Goal: Task Accomplishment & Management: Use online tool/utility

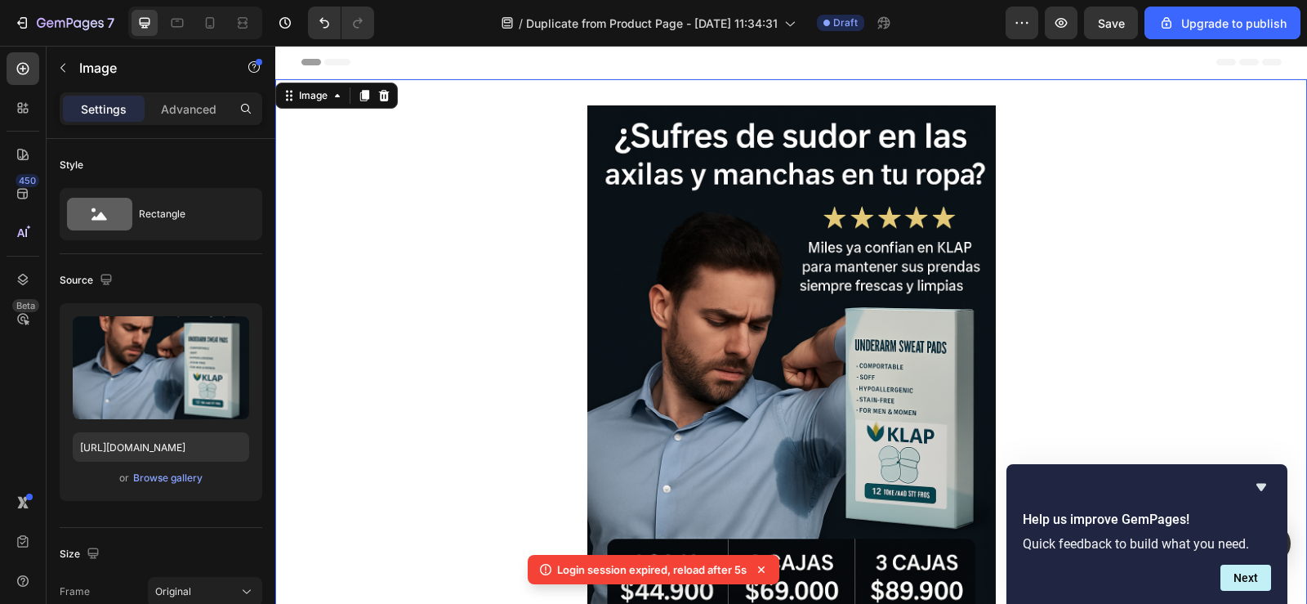
click at [842, 399] on img at bounding box center [791, 411] width 408 height 613
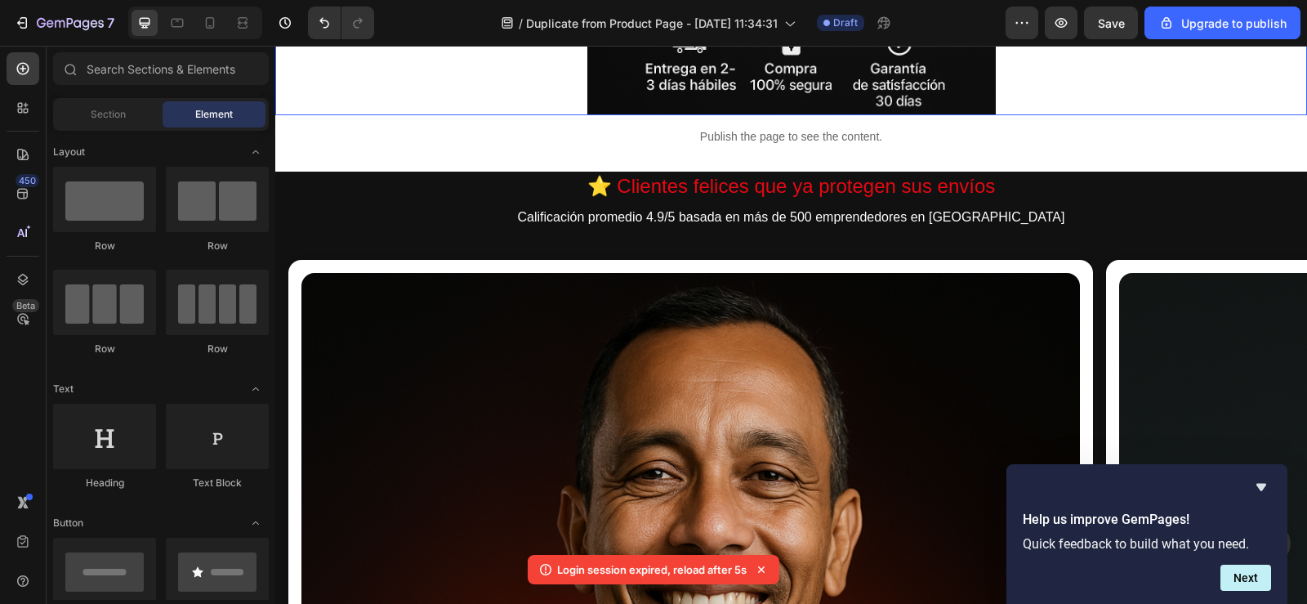
scroll to position [735, 0]
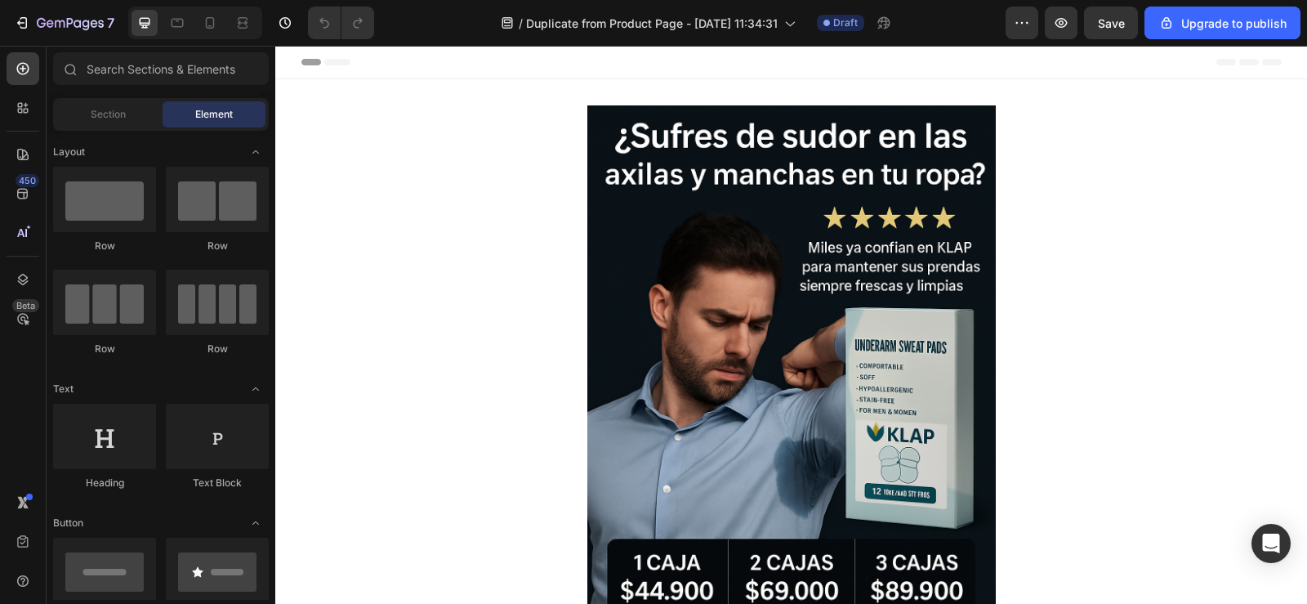
click at [724, 319] on img at bounding box center [791, 411] width 408 height 613
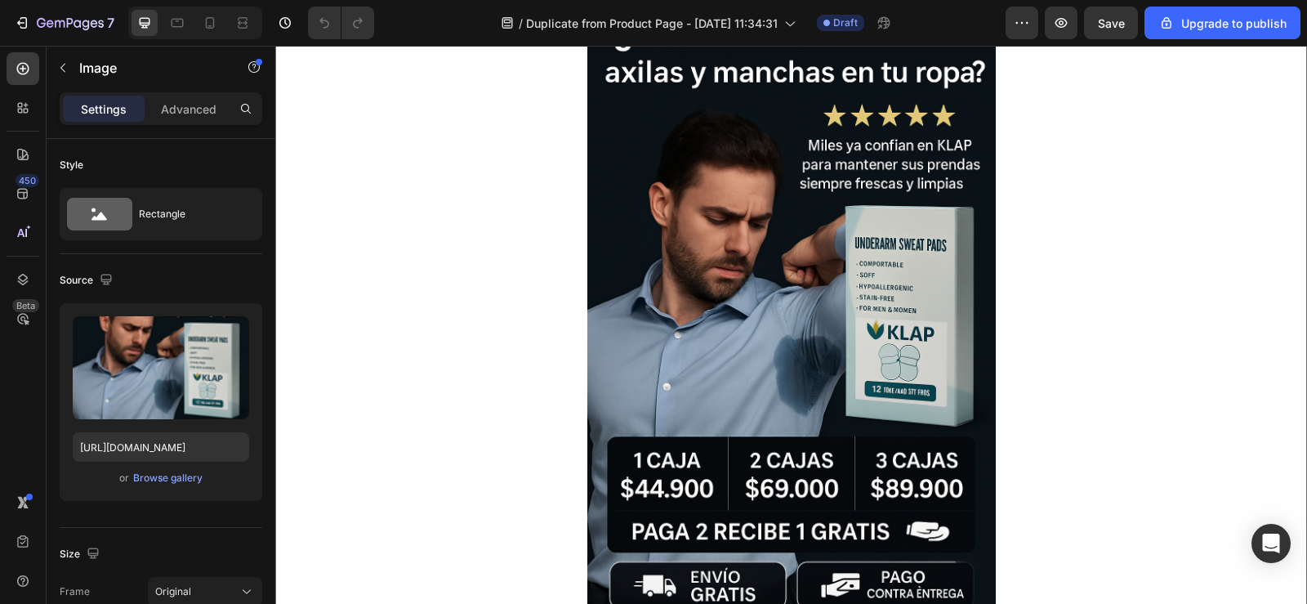
scroll to position [245, 0]
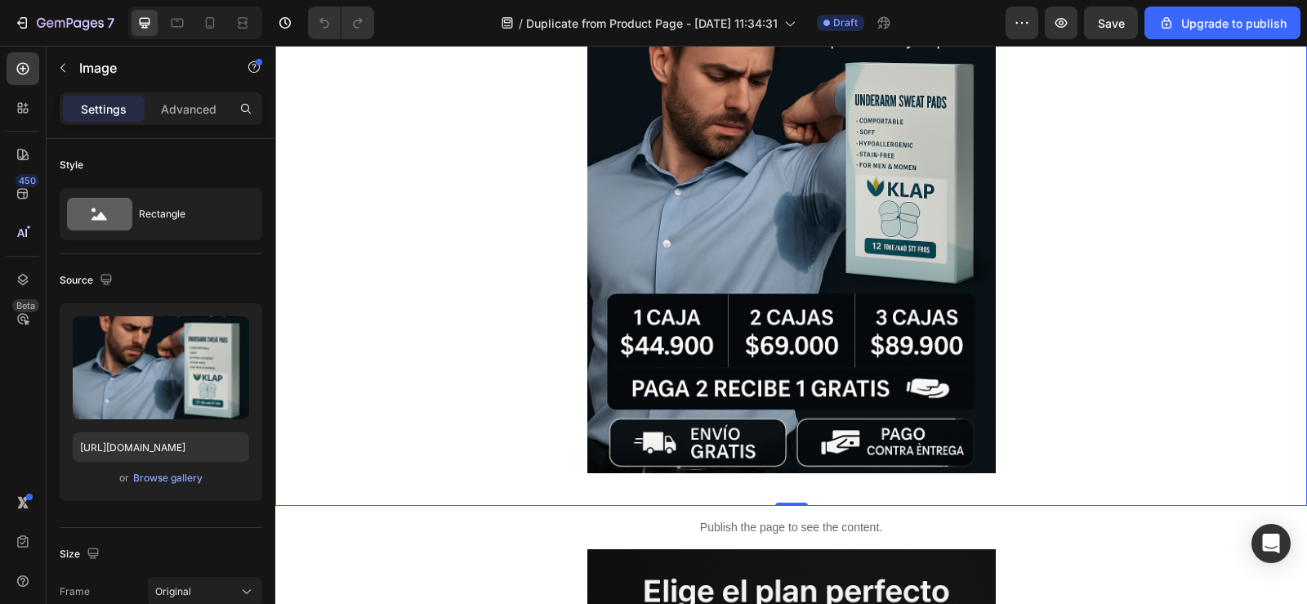
click at [755, 491] on div "Image 0" at bounding box center [791, 169] width 1032 height 671
click at [193, 109] on p "Advanced" at bounding box center [189, 108] width 56 height 17
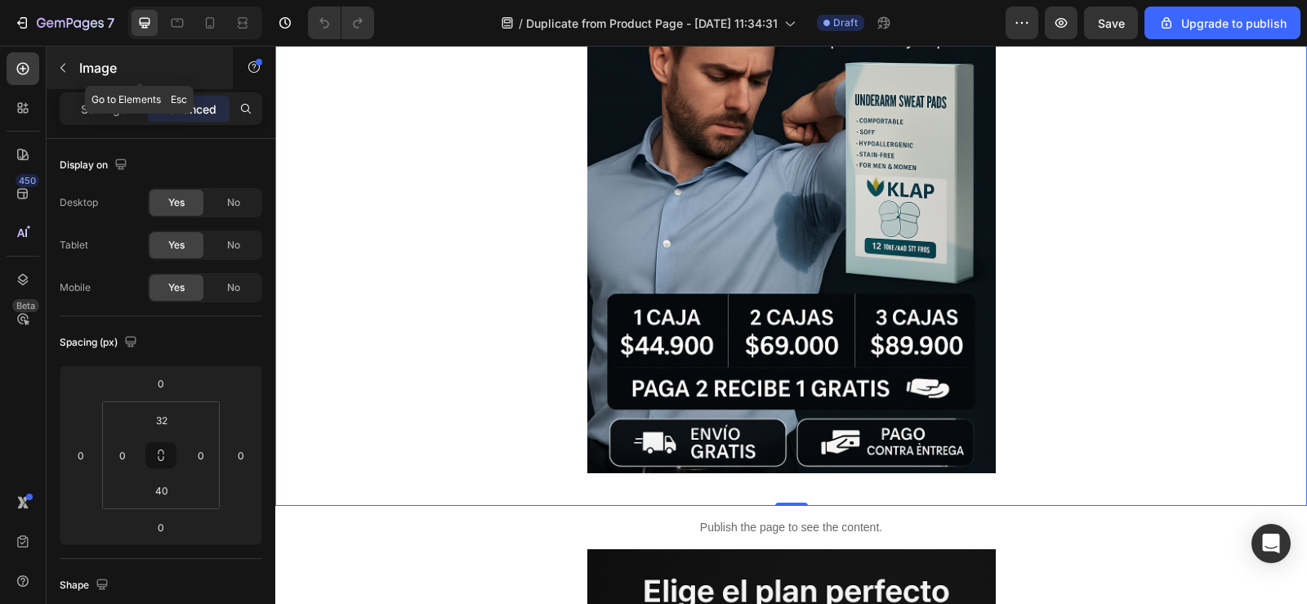
click at [62, 58] on button "button" at bounding box center [63, 68] width 26 height 26
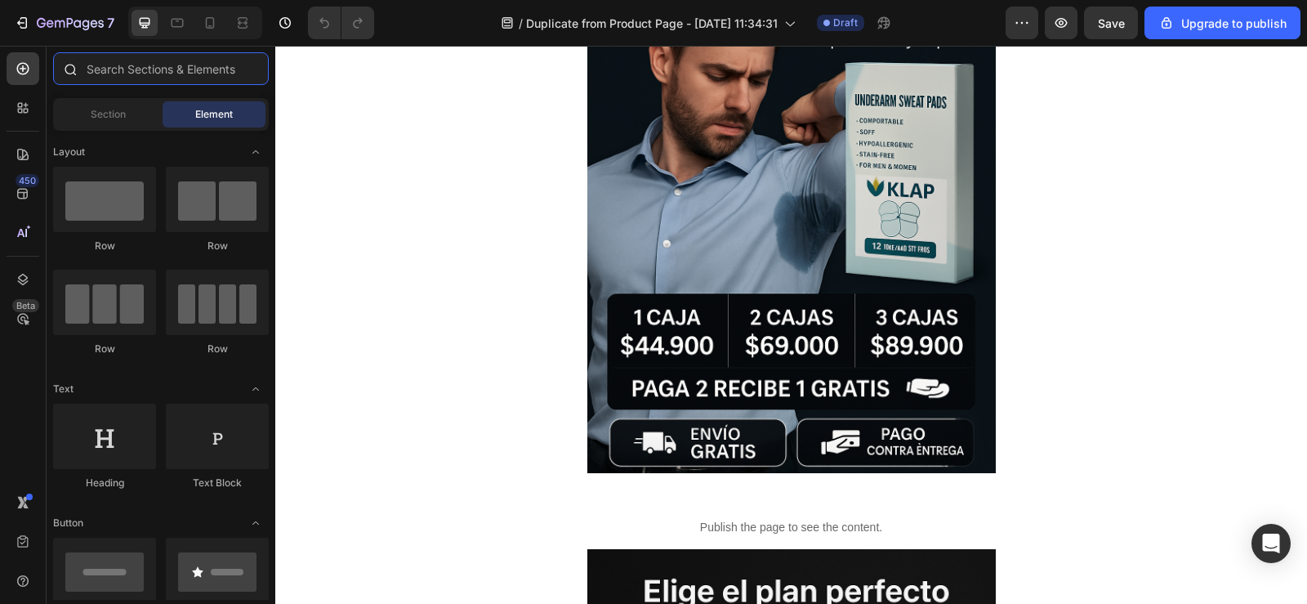
click at [155, 71] on input "text" at bounding box center [161, 68] width 216 height 33
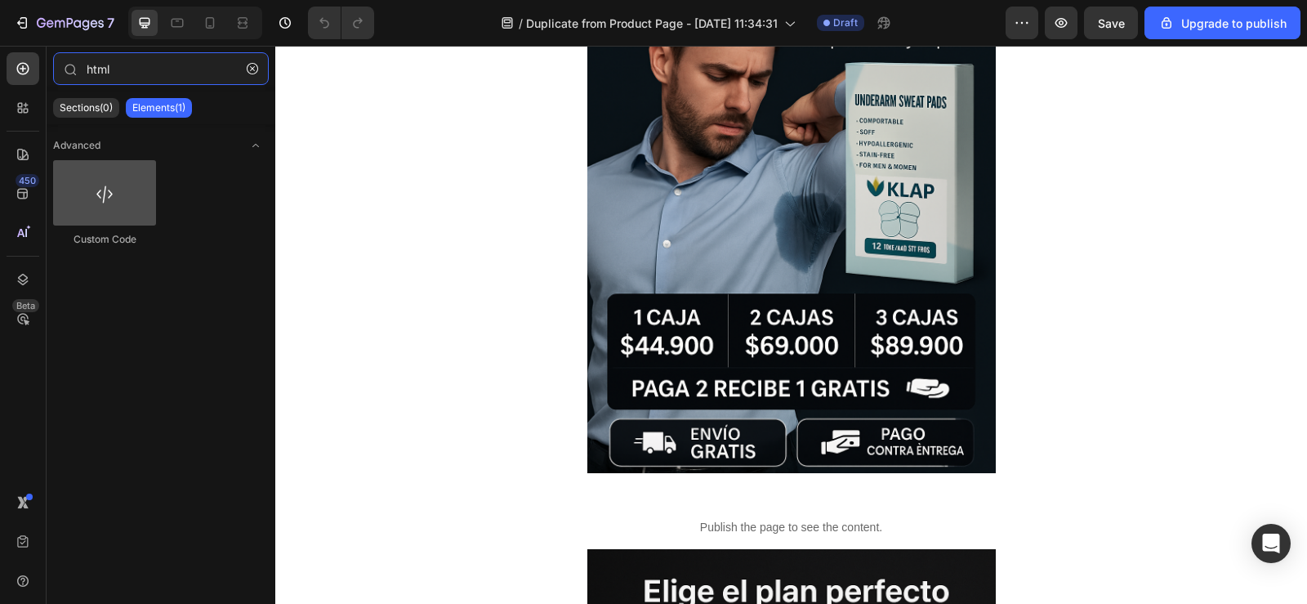
type input "html"
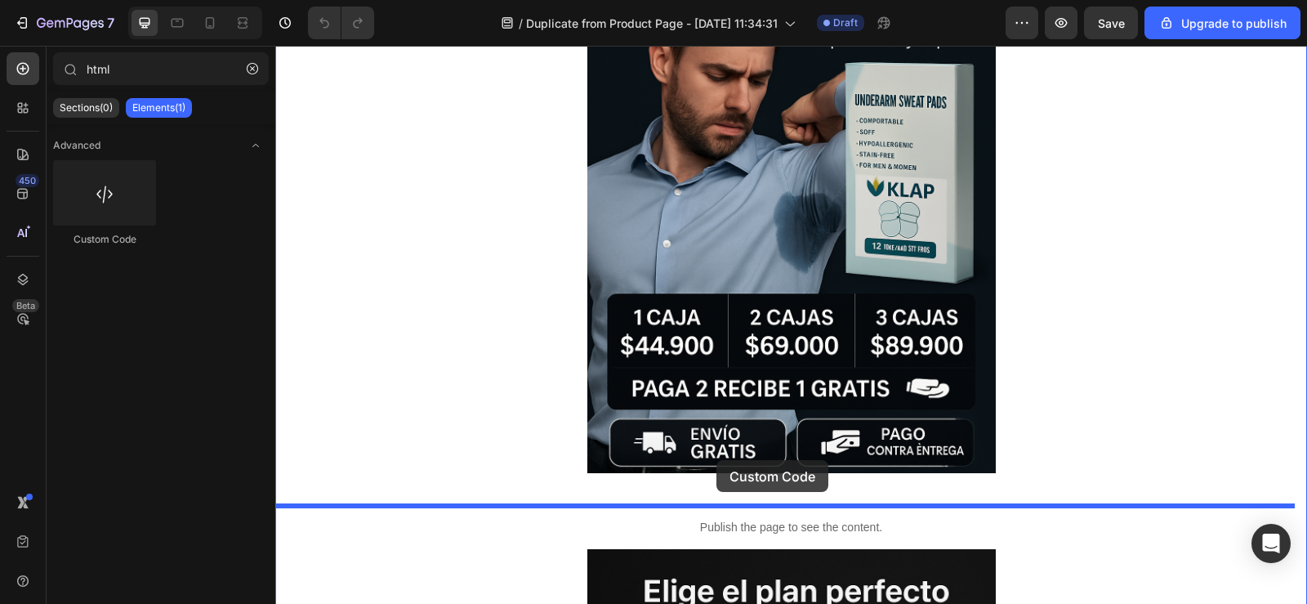
drag, startPoint x: 397, startPoint y: 242, endPoint x: 716, endPoint y: 460, distance: 386.7
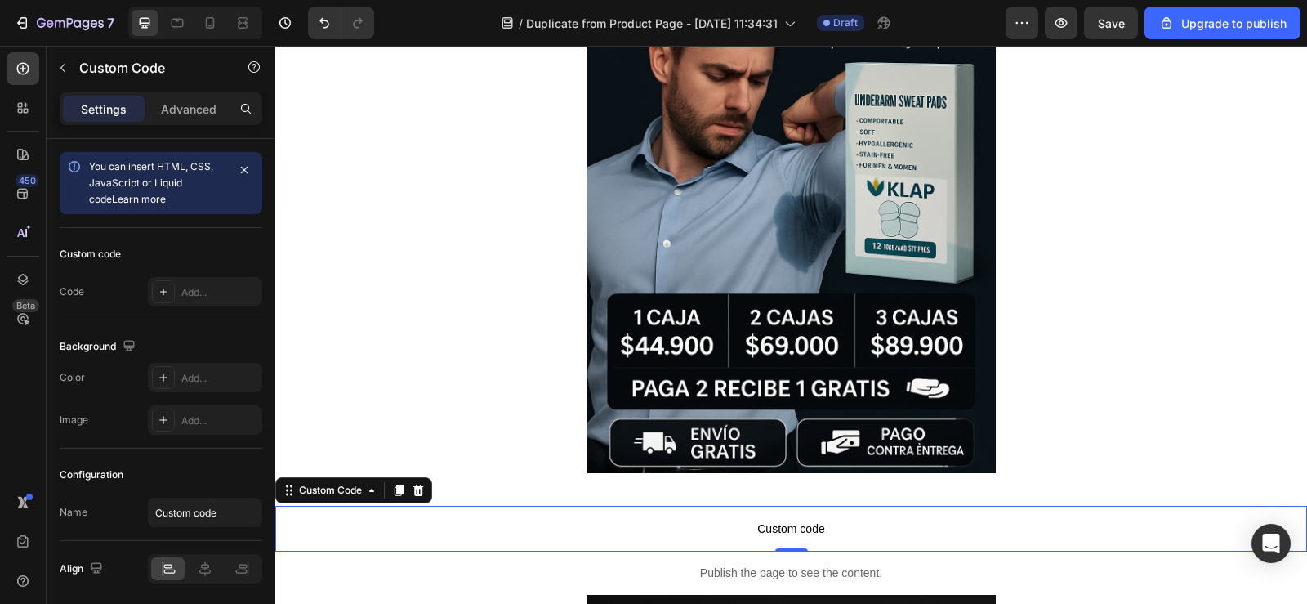
click at [760, 521] on span "Custom code" at bounding box center [791, 529] width 1032 height 20
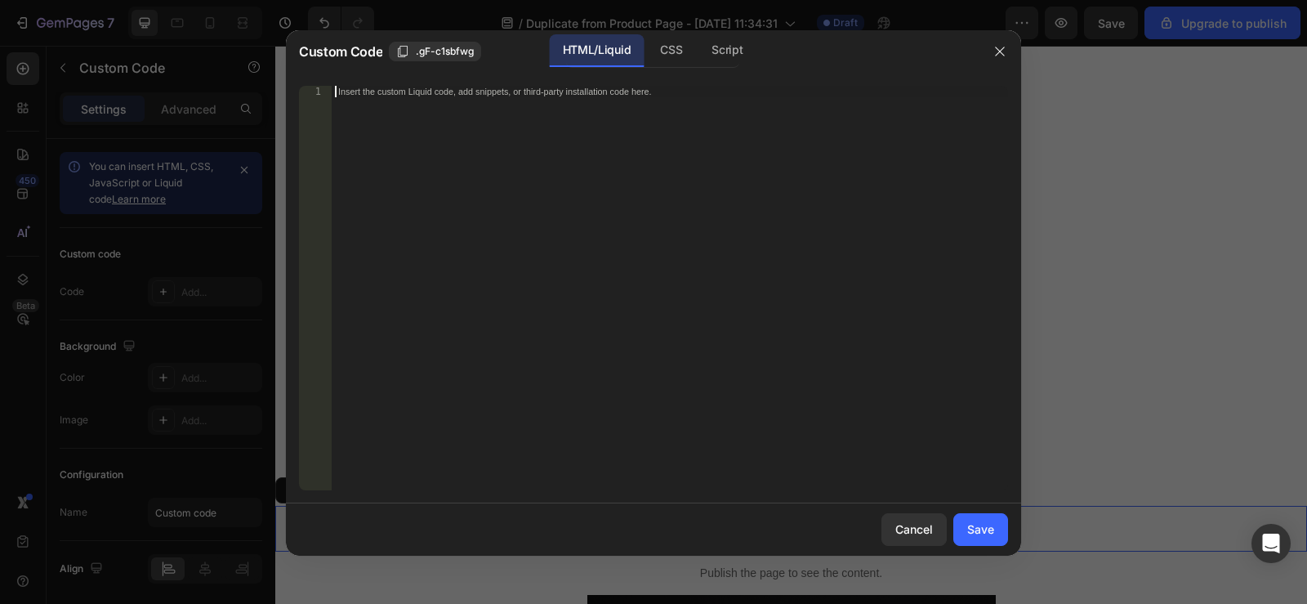
click at [550, 215] on div "Insert the custom Liquid code, add snippets, or third-party installation code h…" at bounding box center [670, 299] width 676 height 427
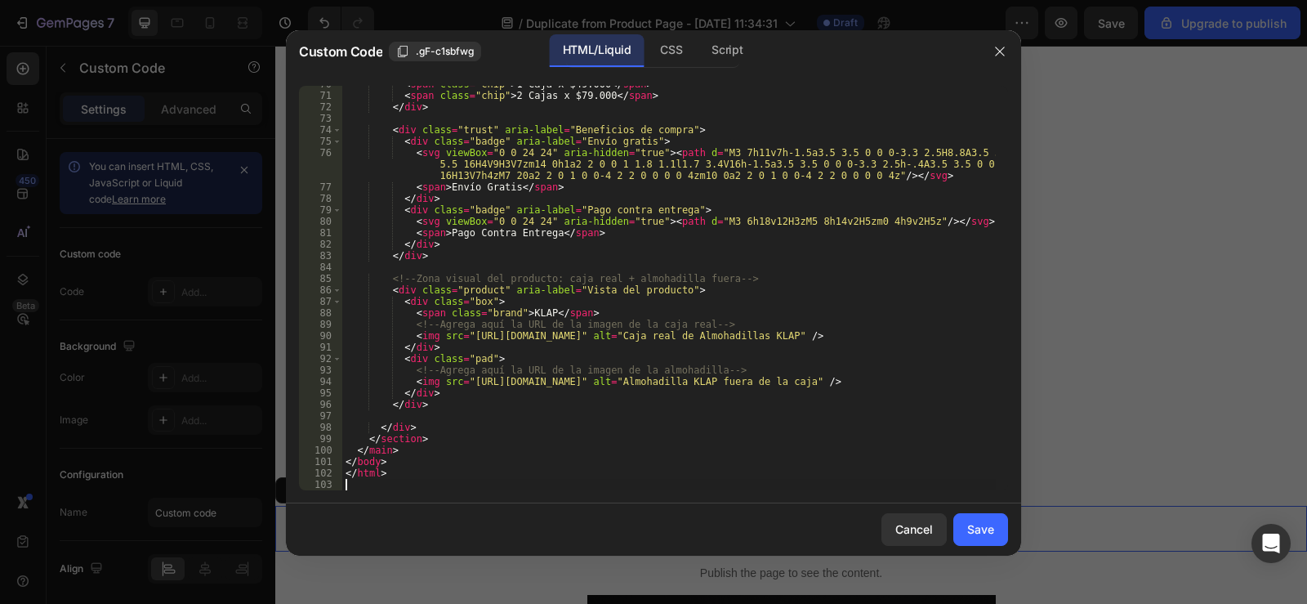
scroll to position [876, 0]
click at [983, 528] on div "Save" at bounding box center [980, 528] width 27 height 17
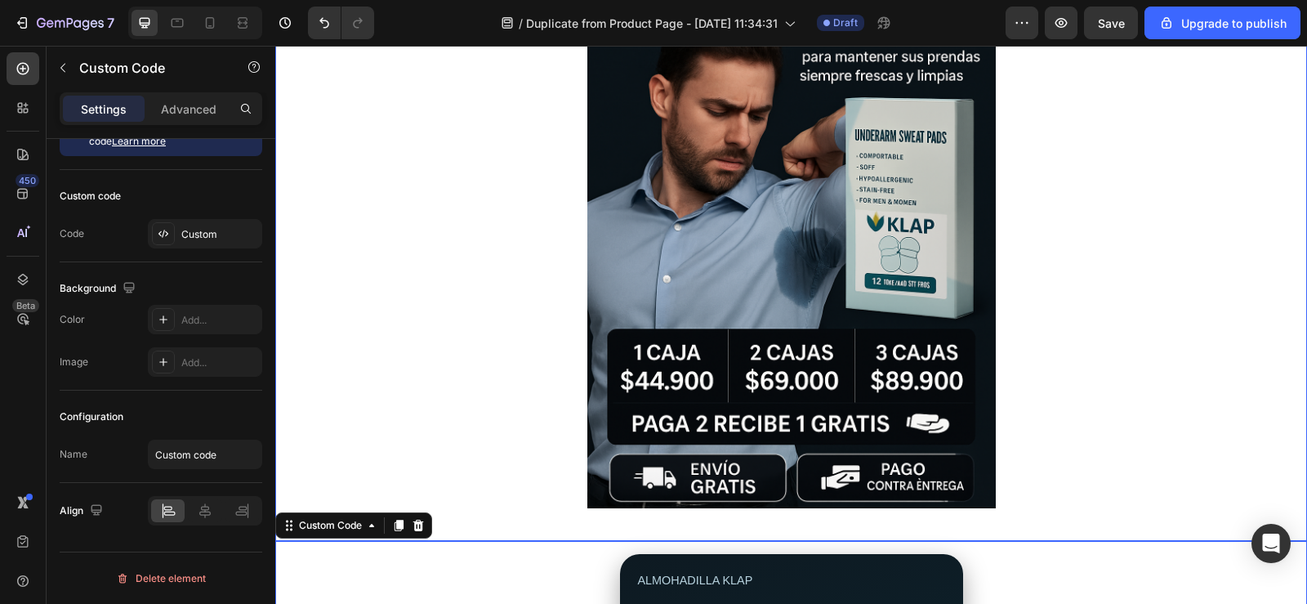
scroll to position [0, 0]
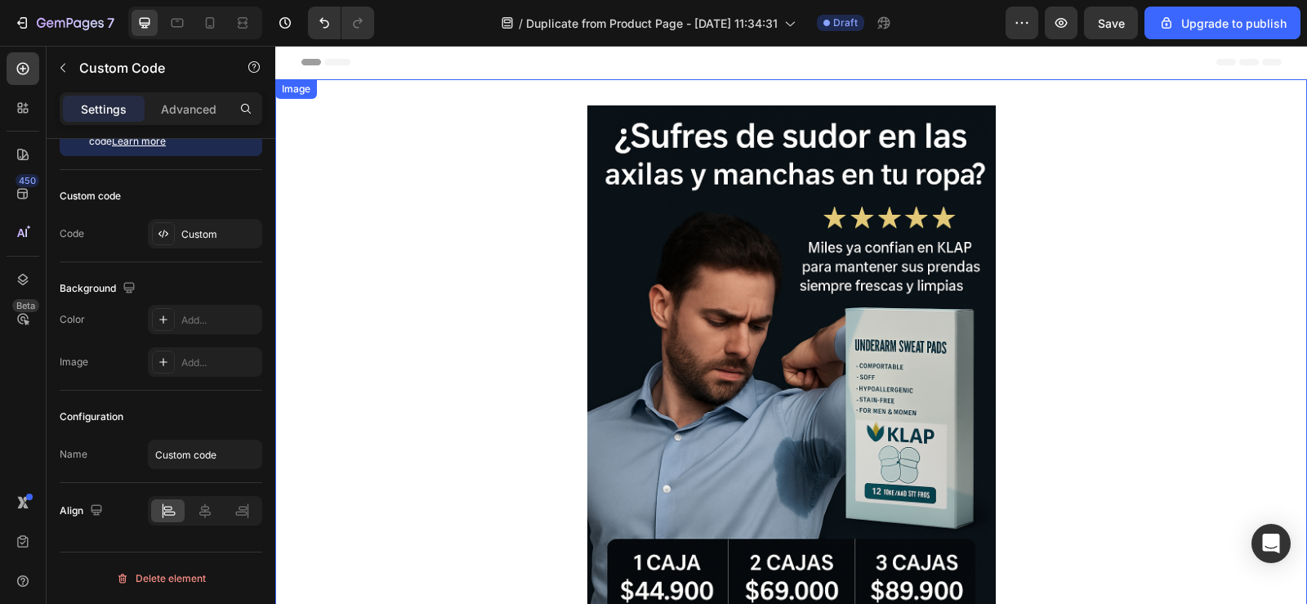
click at [732, 343] on img at bounding box center [791, 411] width 408 height 613
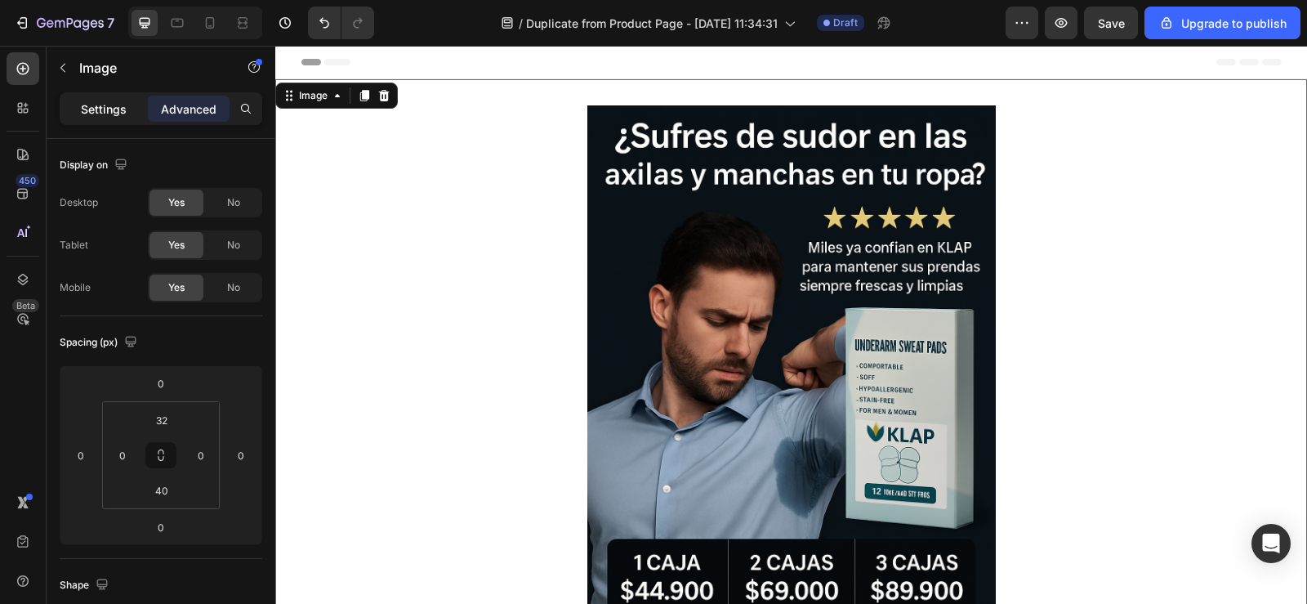
click at [96, 109] on p "Settings" at bounding box center [104, 108] width 46 height 17
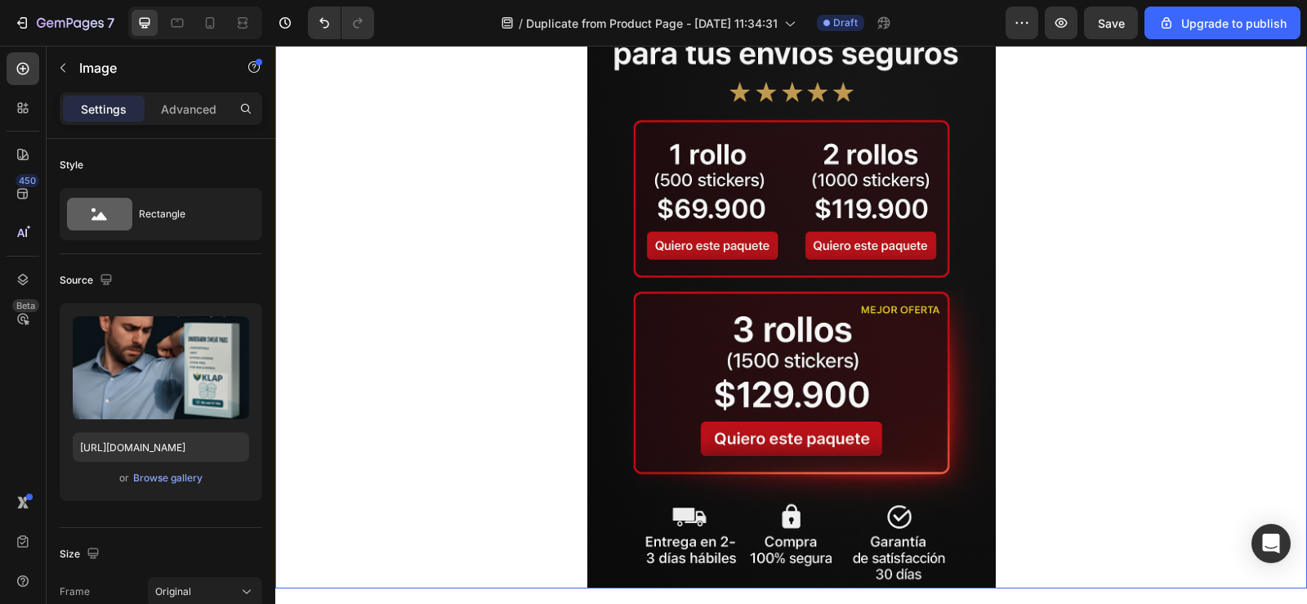
scroll to position [1470, 0]
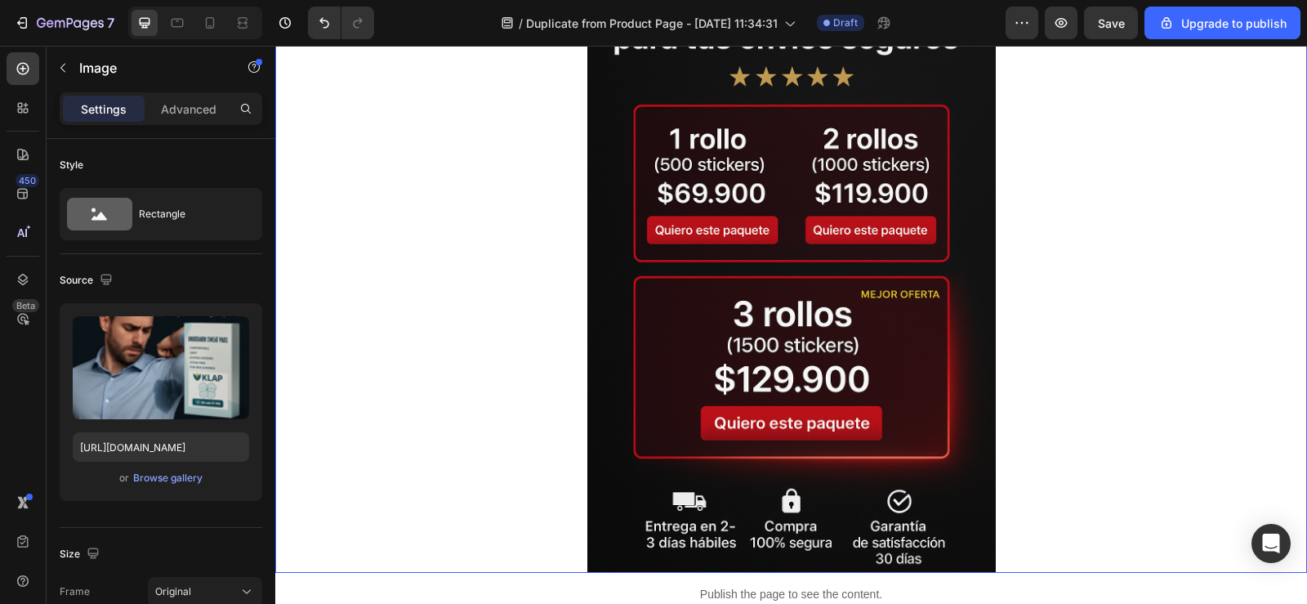
click at [702, 300] on img at bounding box center [791, 266] width 408 height 613
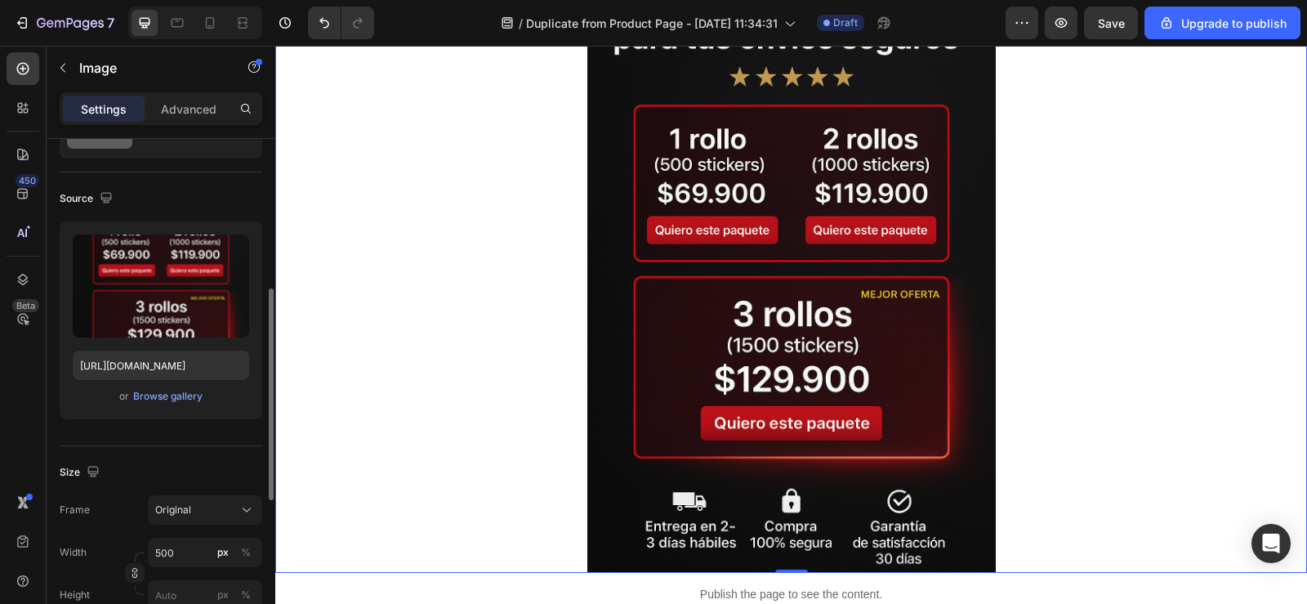
scroll to position [163, 0]
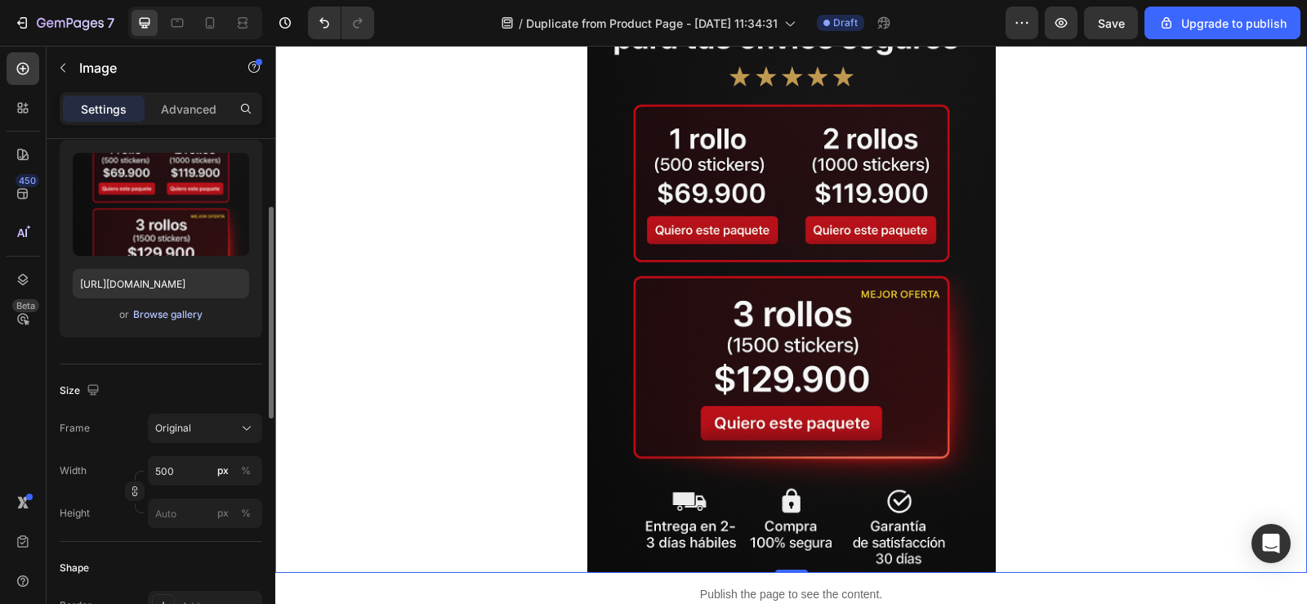
click at [156, 312] on div "Browse gallery" at bounding box center [167, 314] width 69 height 15
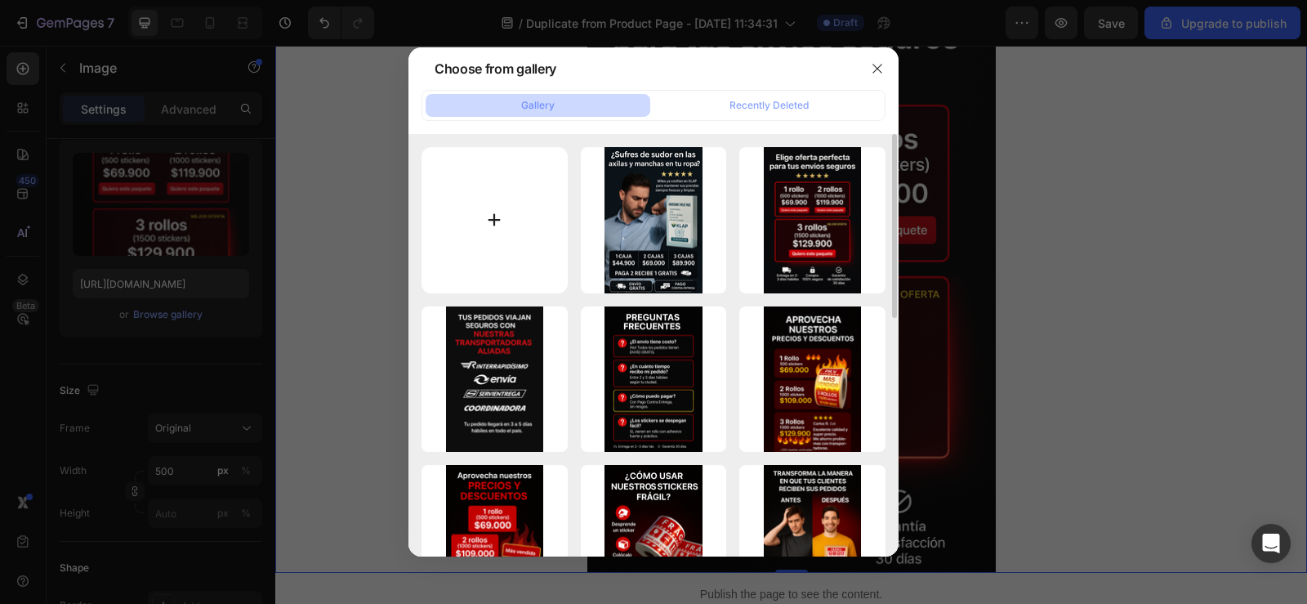
click at [481, 213] on input "file" at bounding box center [494, 220] width 146 height 146
type input "C:\fakepath\301697ea-56d3-4fda-98d1-8675fbe0aaf6.png"
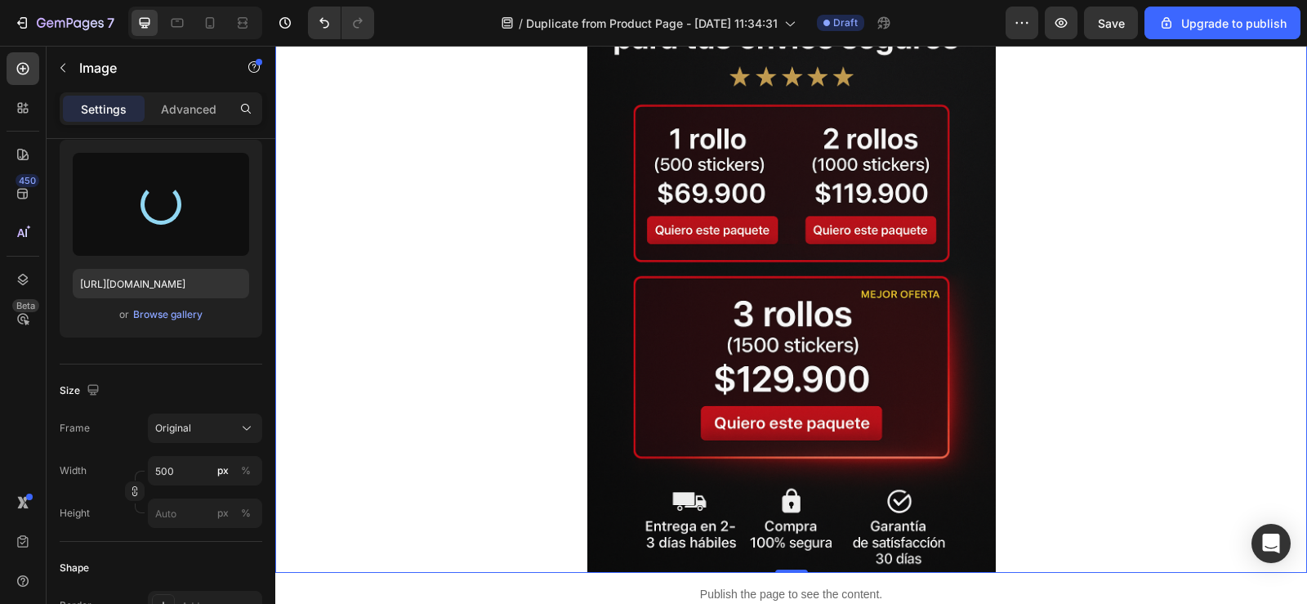
type input "https://cdn.shopify.com/s/files/1/0955/1111/8129/files/gempages_586153699408085…"
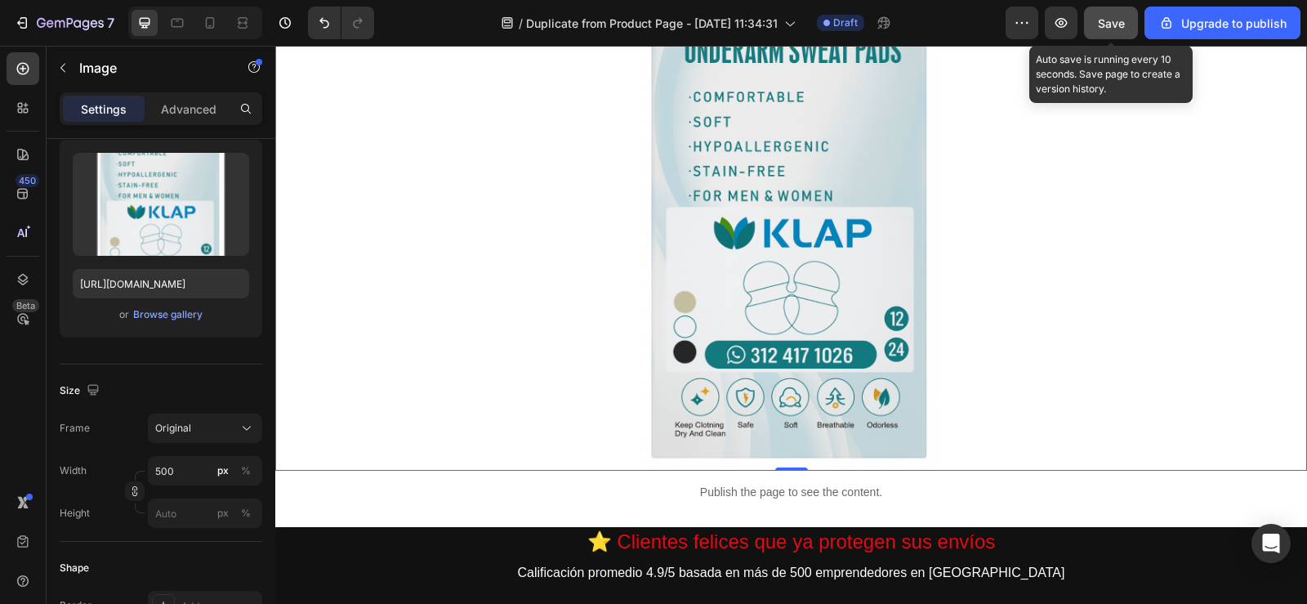
click at [1099, 25] on span "Save" at bounding box center [1111, 23] width 27 height 14
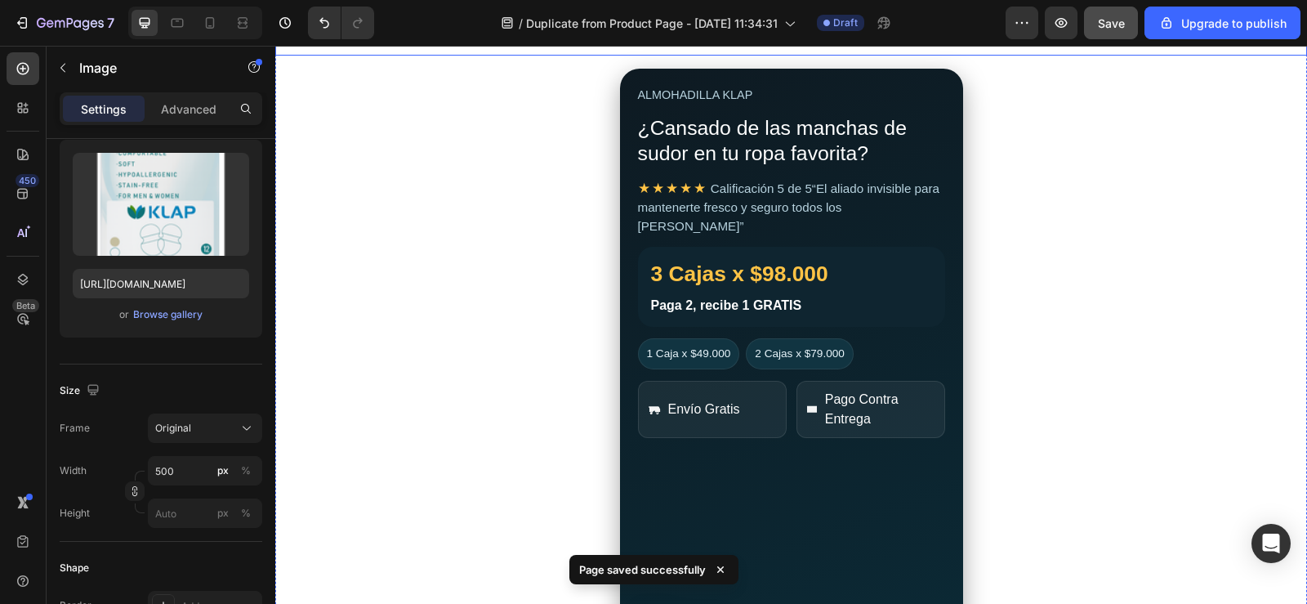
scroll to position [735, 0]
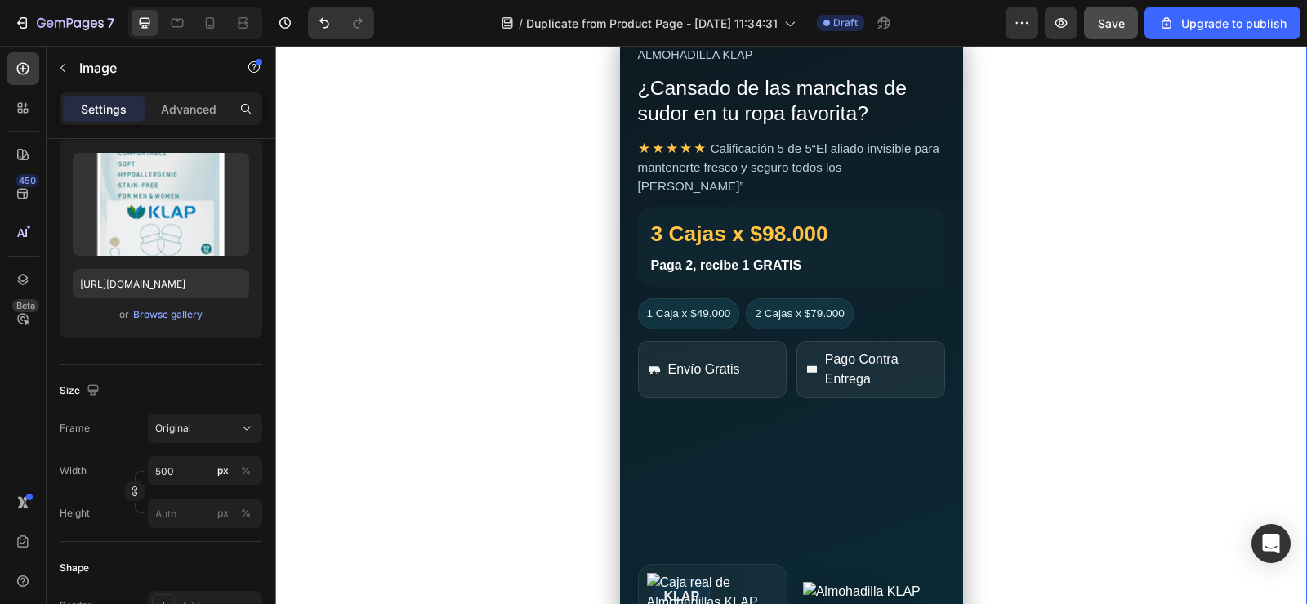
click at [842, 429] on div "ALMOHADILLA KLAP ¿Cansado de las manchas de sudor en tu ropa favorita? ★★★★★ Ca…" at bounding box center [791, 334] width 343 height 610
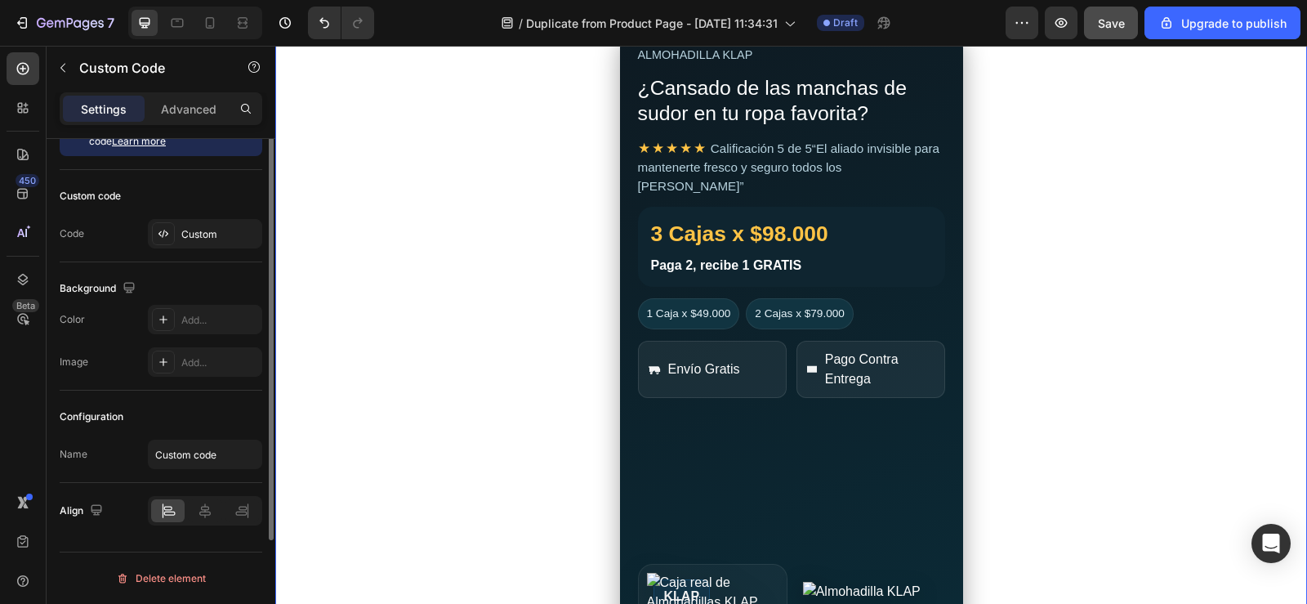
scroll to position [0, 0]
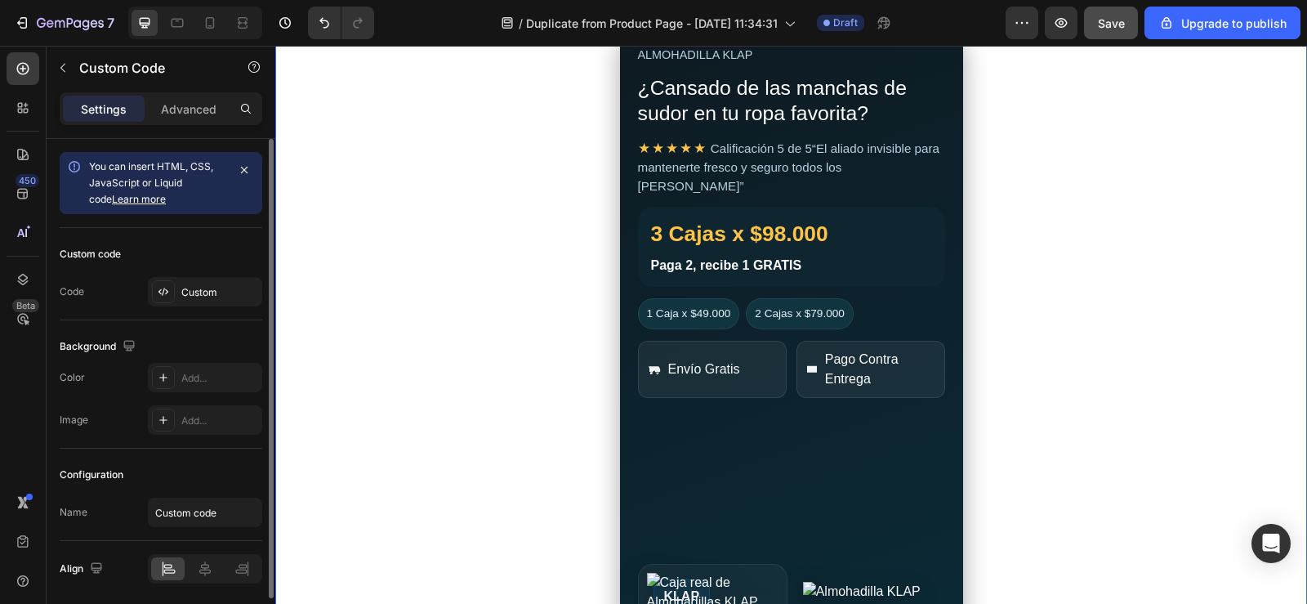
click at [842, 429] on div "ALMOHADILLA KLAP ¿Cansado de las manchas de sudor en tu ropa favorita? ★★★★★ Ca…" at bounding box center [791, 334] width 343 height 610
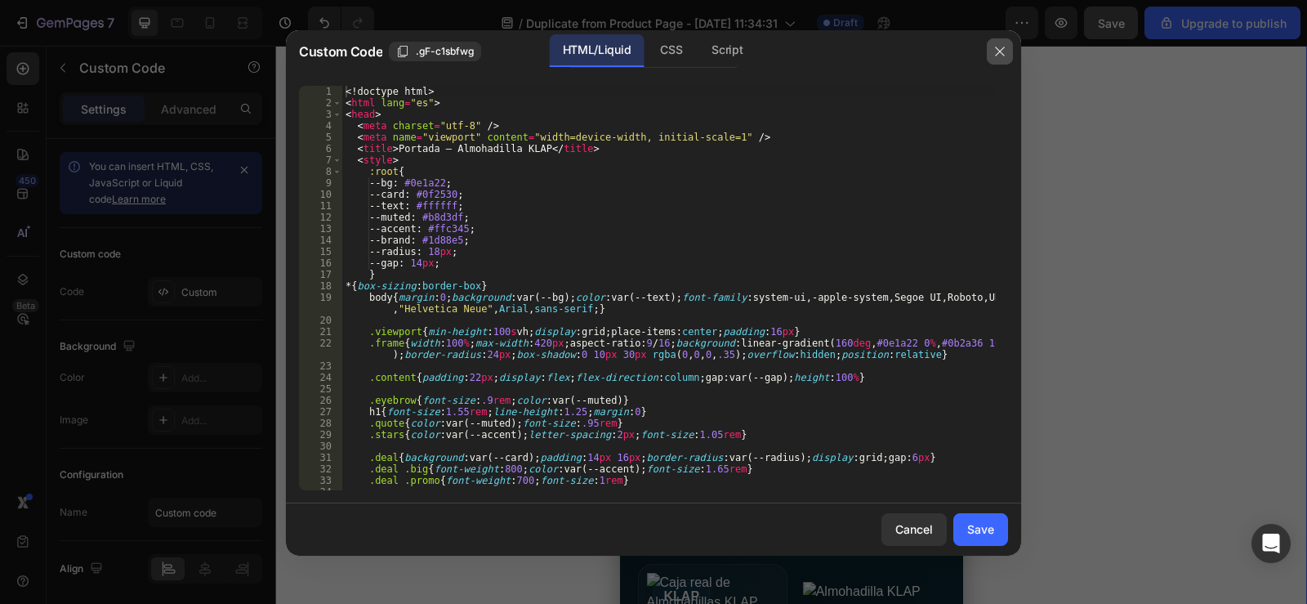
click at [997, 48] on icon "button" at bounding box center [999, 51] width 13 height 13
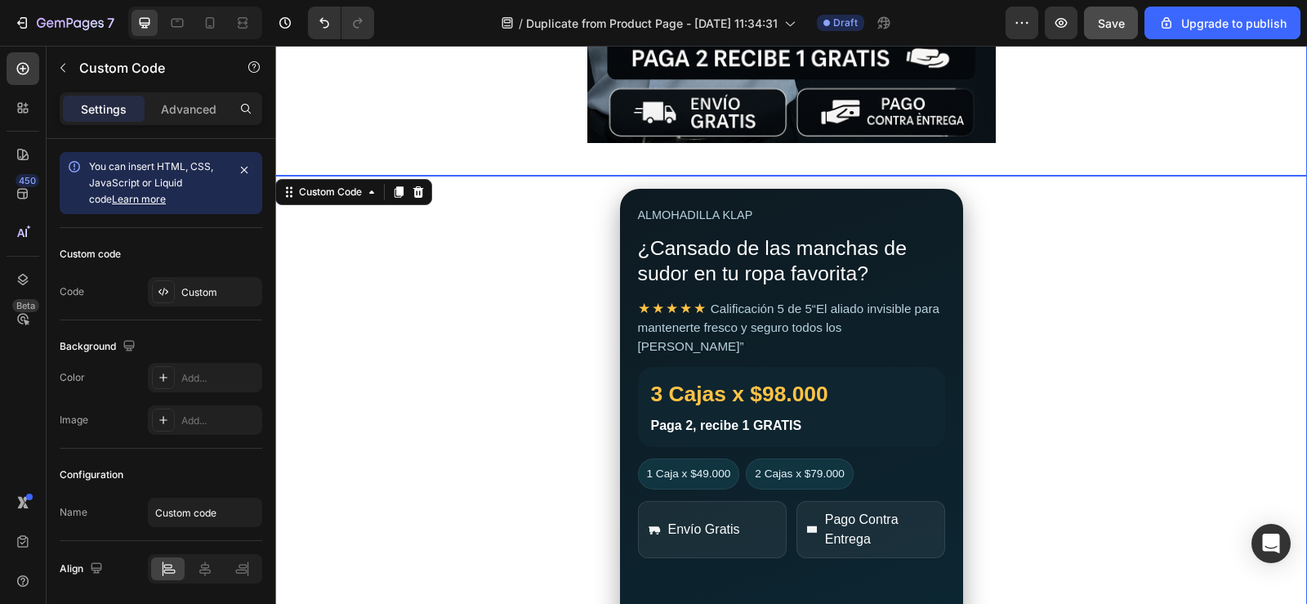
scroll to position [898, 0]
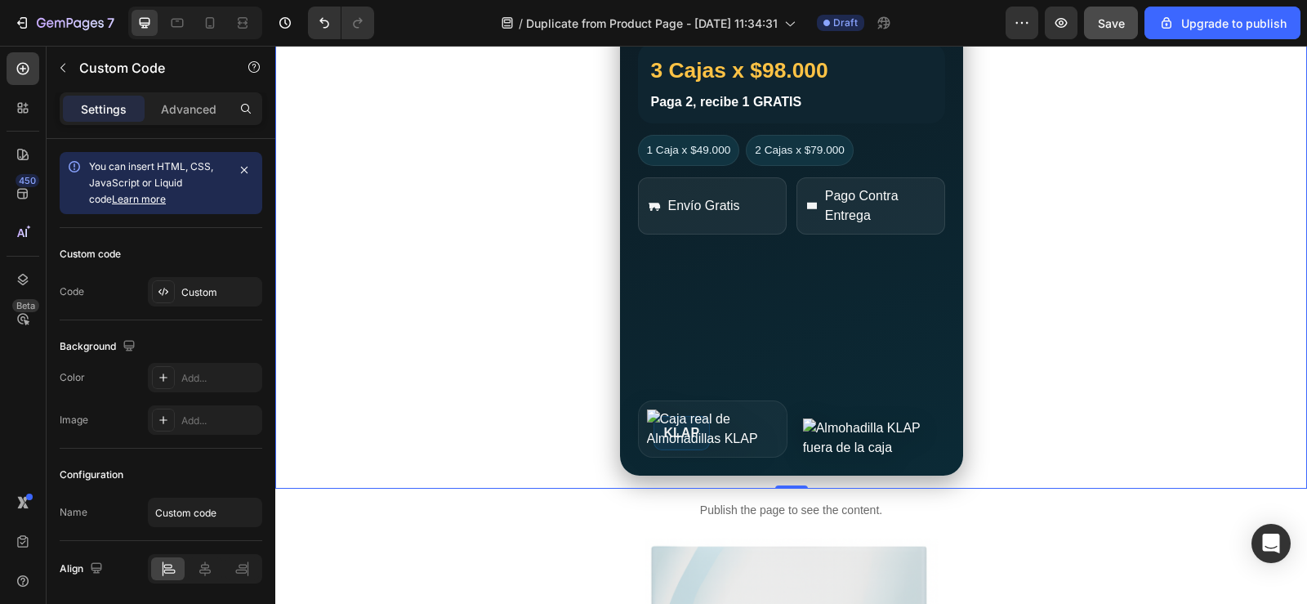
click at [811, 327] on div "ALMOHADILLA KLAP ¿Cansado de las manchas de sudor en tu ropa favorita? ★★★★★ Ca…" at bounding box center [791, 170] width 343 height 610
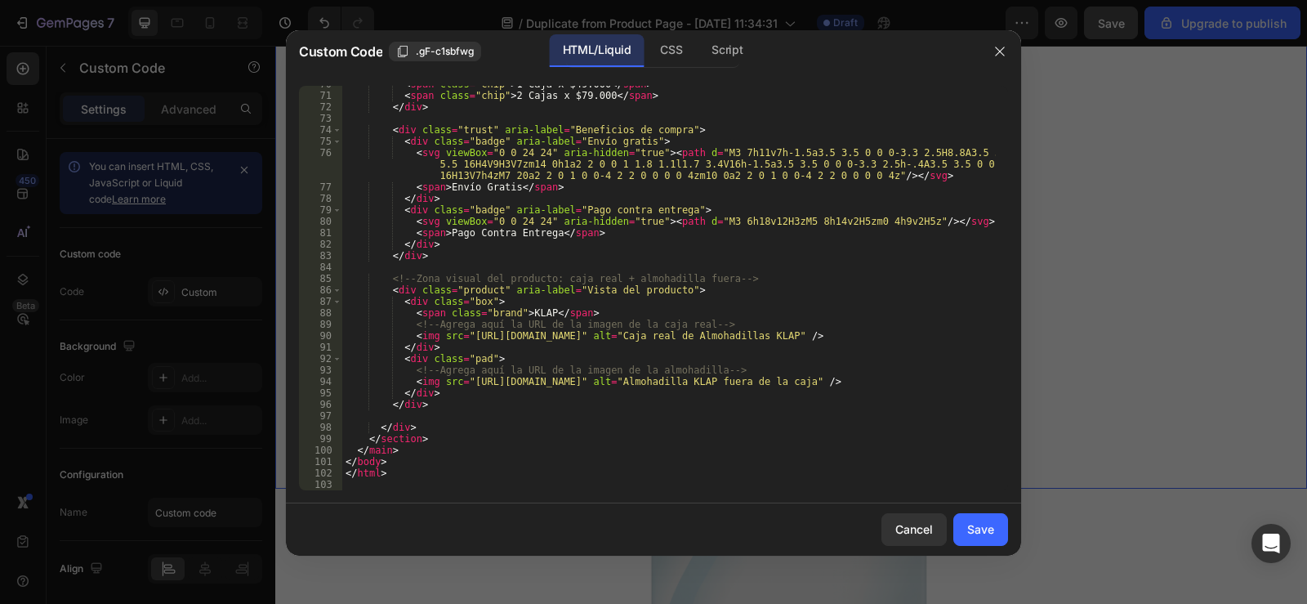
scroll to position [876, 0]
drag, startPoint x: 464, startPoint y: 337, endPoint x: 657, endPoint y: 337, distance: 192.8
click at [657, 337] on div "< span class = "chip" > 1 Caja x $49.000 </ span > < span class = "chip" > 2 Ca…" at bounding box center [668, 291] width 653 height 427
paste textarea "cdn.shopify.com/s/files/1/0955/1111/8129/files/gempages_586153699408085699-bb59…"
type textarea "<img src="https://cdn.shopify.com/s/files/1/0955/1111/8129/files/gempages_58615…"
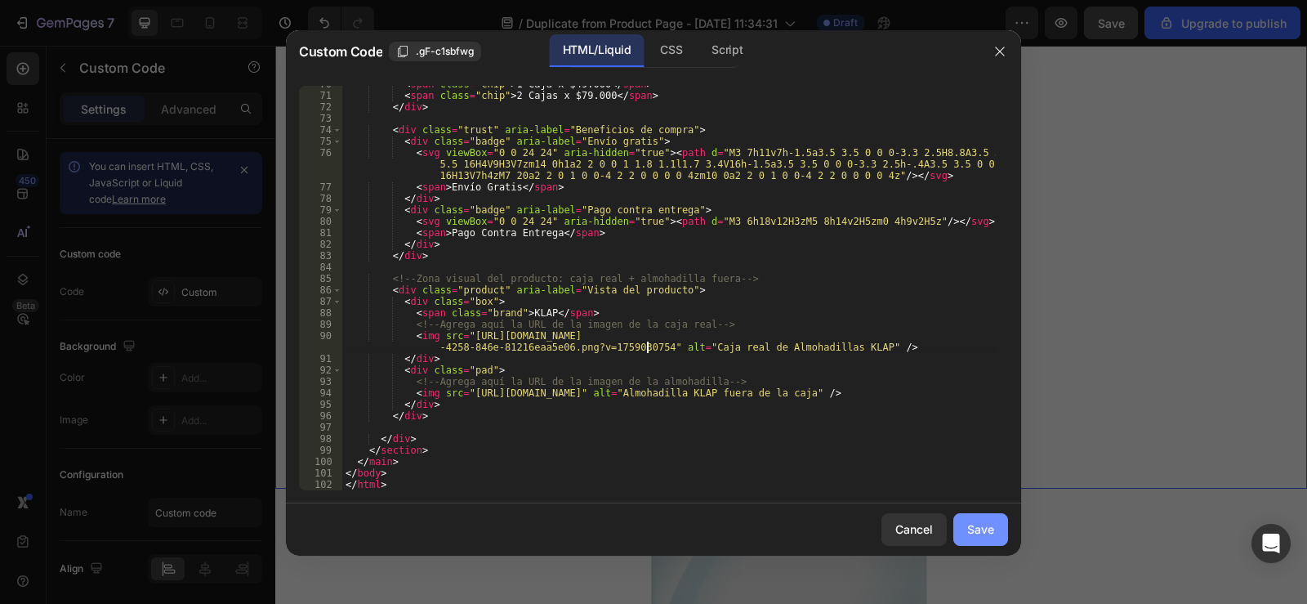
click at [986, 530] on div "Save" at bounding box center [980, 528] width 27 height 17
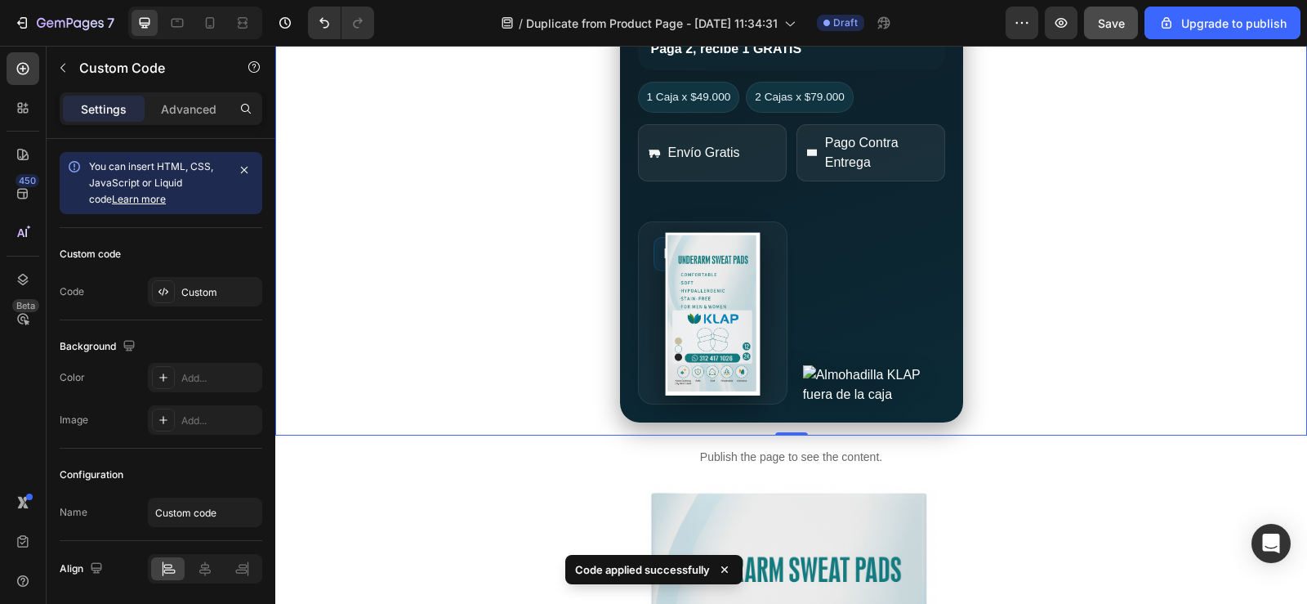
scroll to position [980, 0]
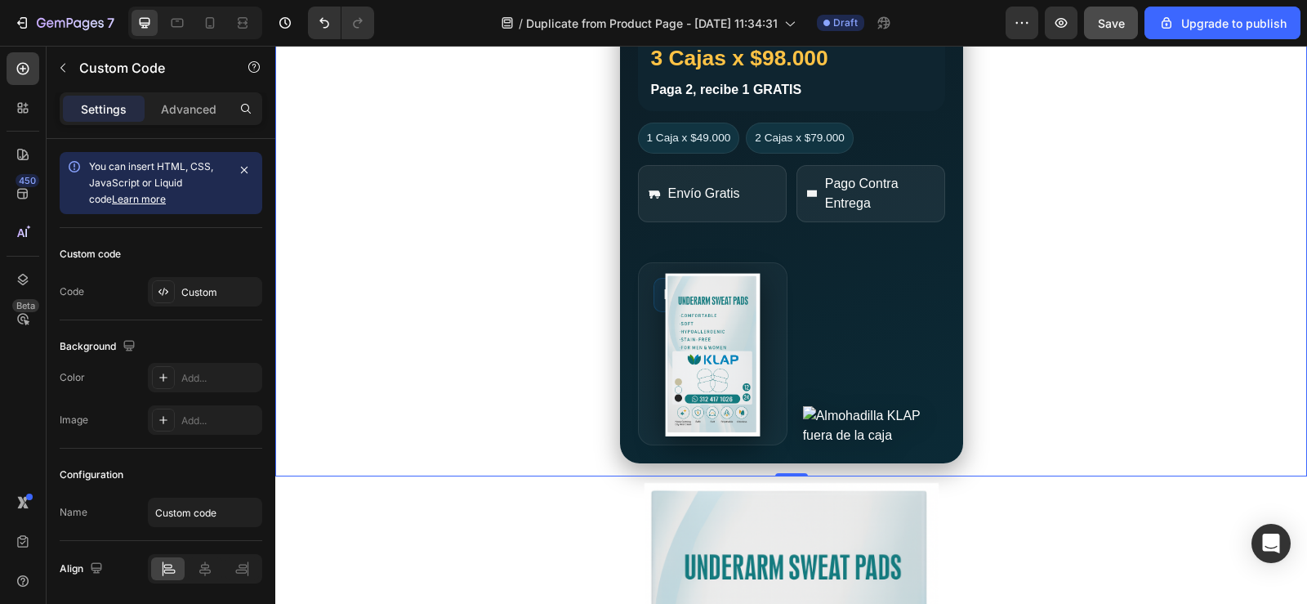
scroll to position [916, 0]
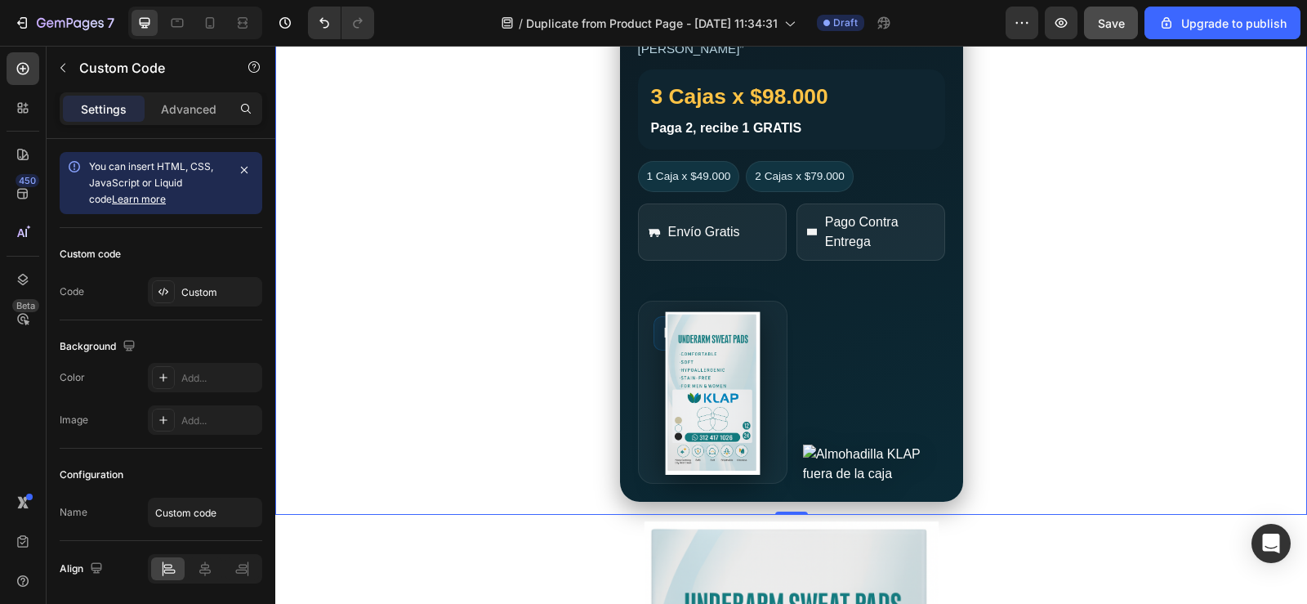
click at [858, 383] on div "KLAP" at bounding box center [791, 392] width 307 height 182
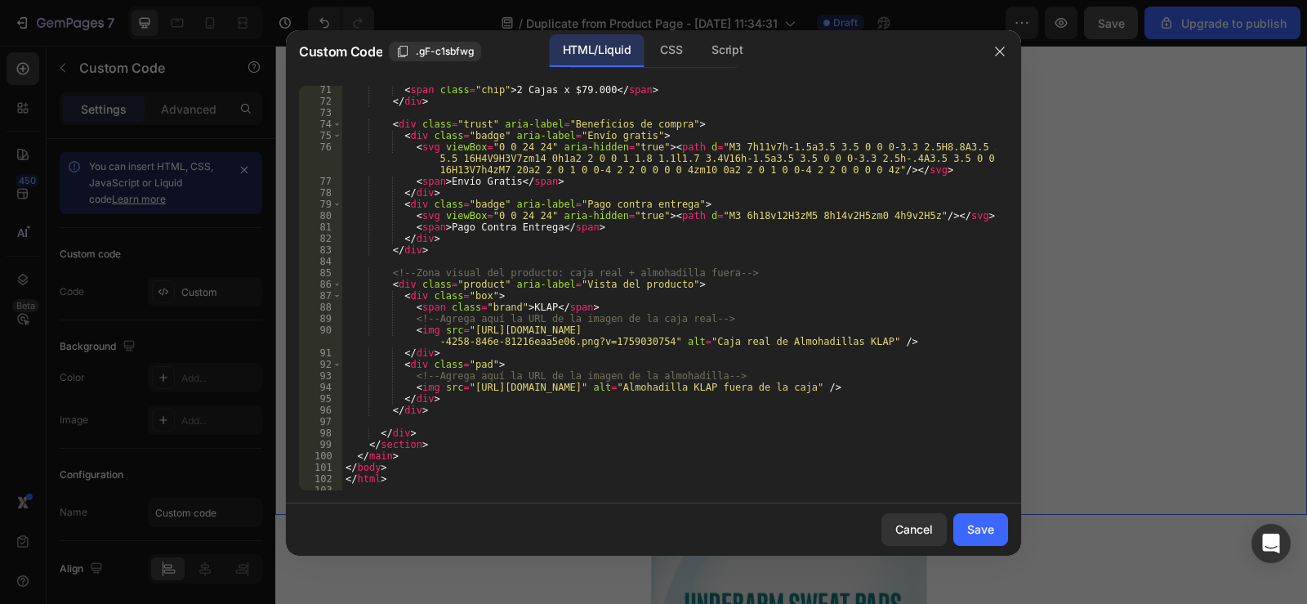
scroll to position [888, 0]
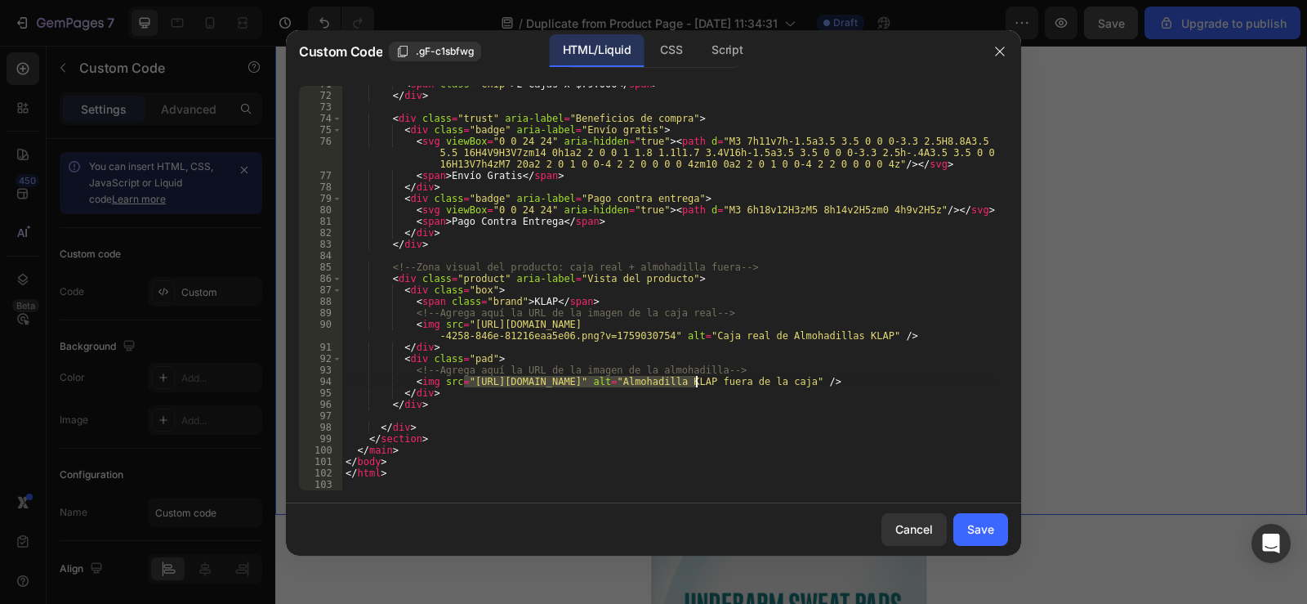
drag, startPoint x: 464, startPoint y: 378, endPoint x: 696, endPoint y: 384, distance: 232.0
click at [696, 384] on div "< span class = "chip" > 2 Cajas x $79.000 </ span > </ div > < div class = "tru…" at bounding box center [668, 291] width 653 height 427
paste textarea "cdn.shopify.com/s/files/1/0955/1111/8129/files/gempages_586153699408085699-bb59…"
type textarea "<img src="https://cdn.shopify.com/s/files/1/0955/1111/8129/files/gempages_58615…"
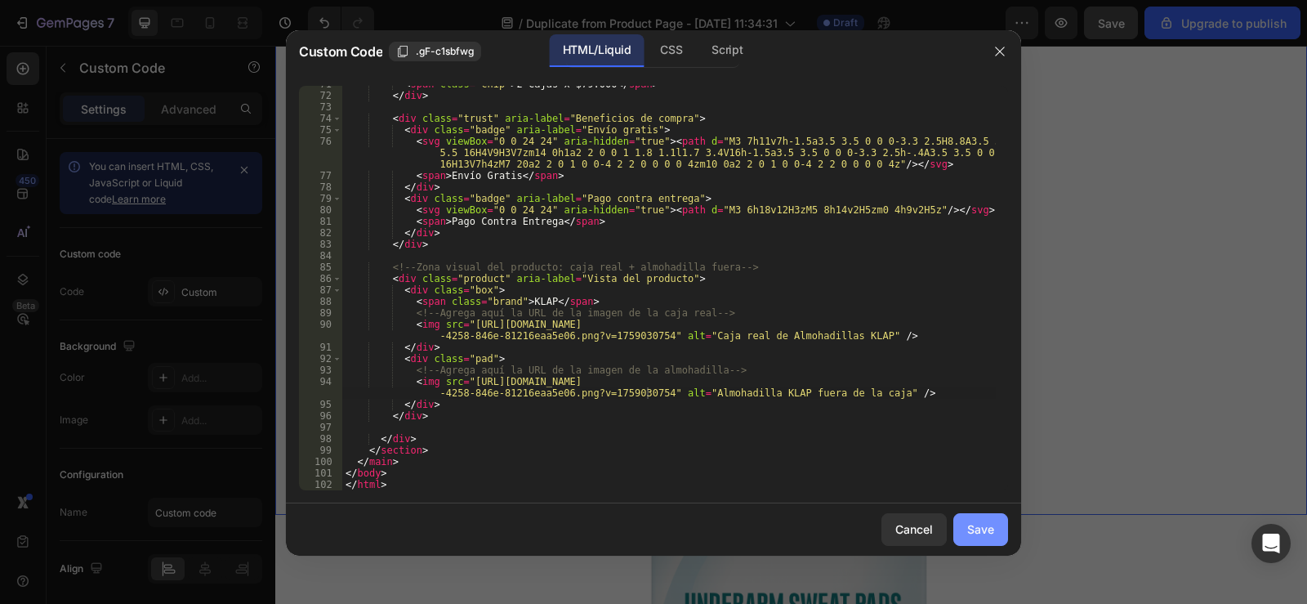
click at [974, 526] on div "Save" at bounding box center [980, 528] width 27 height 17
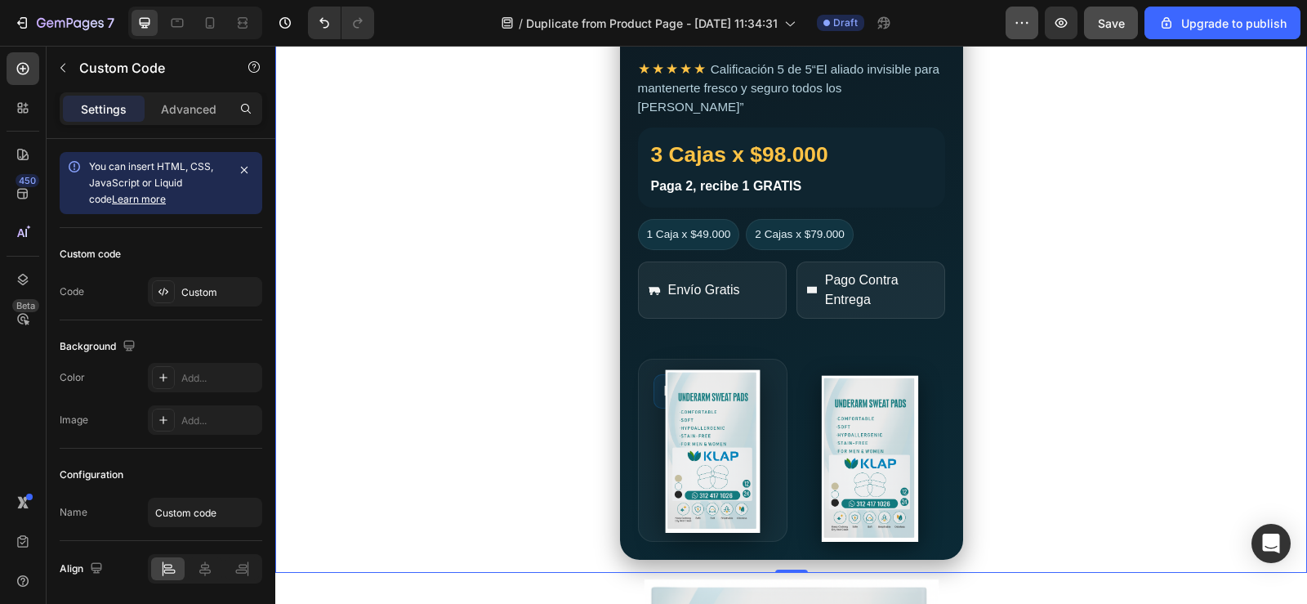
scroll to position [834, 0]
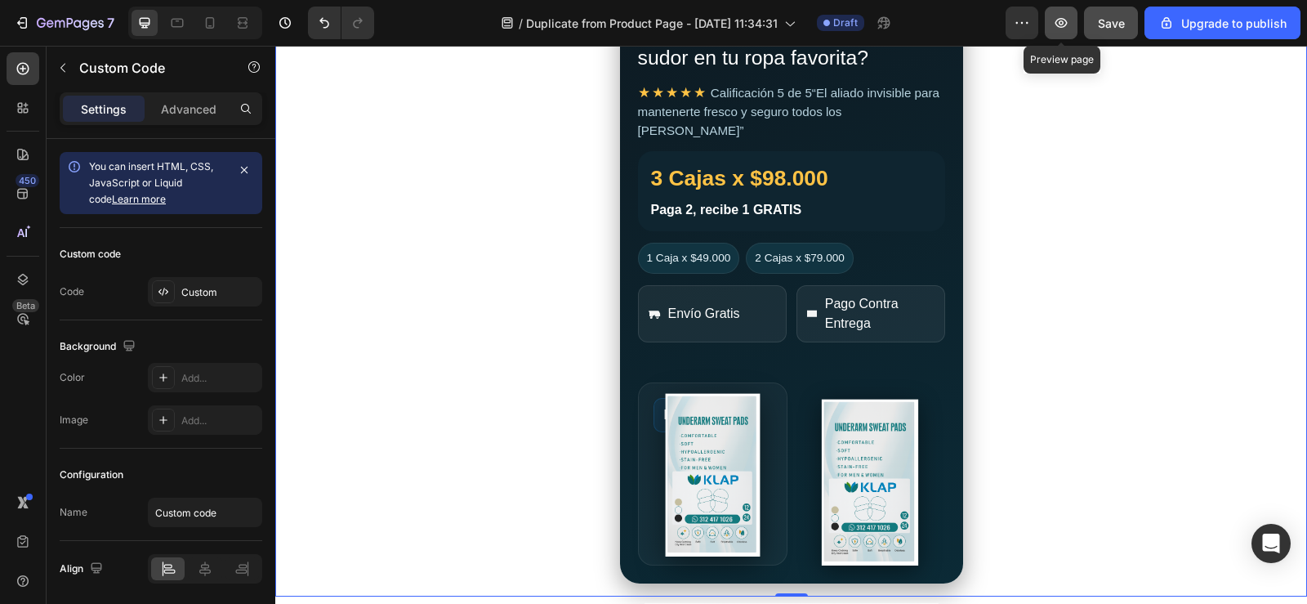
click at [1061, 17] on icon "button" at bounding box center [1061, 23] width 16 height 16
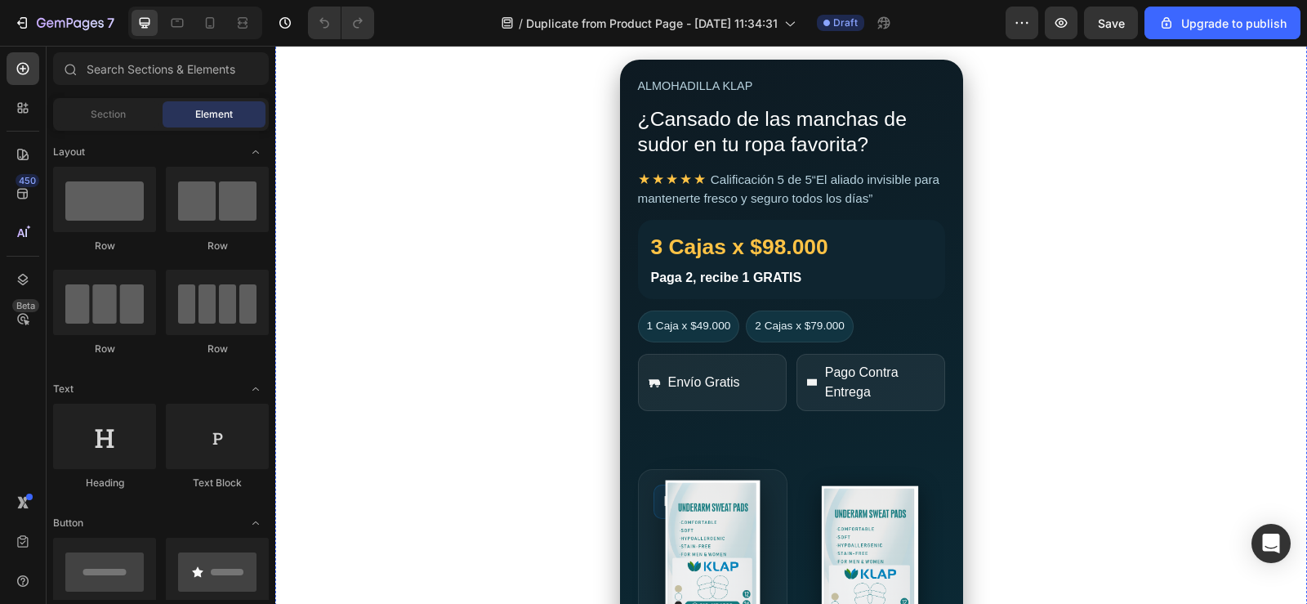
scroll to position [163, 0]
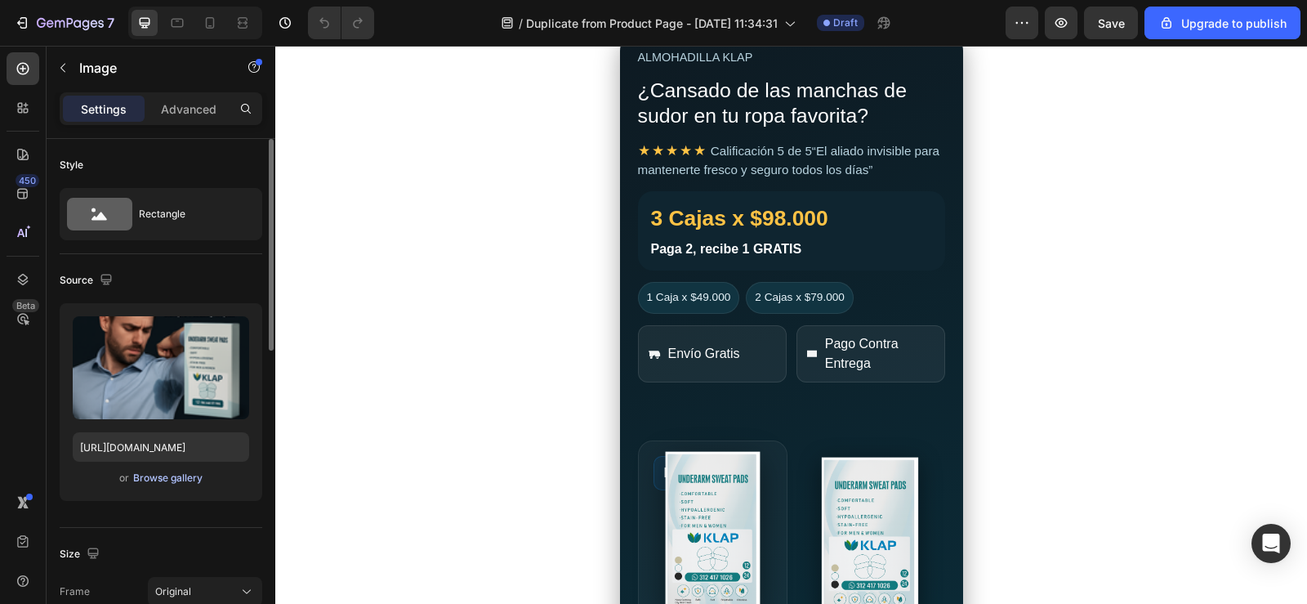
click at [140, 479] on div "Browse gallery" at bounding box center [167, 477] width 69 height 15
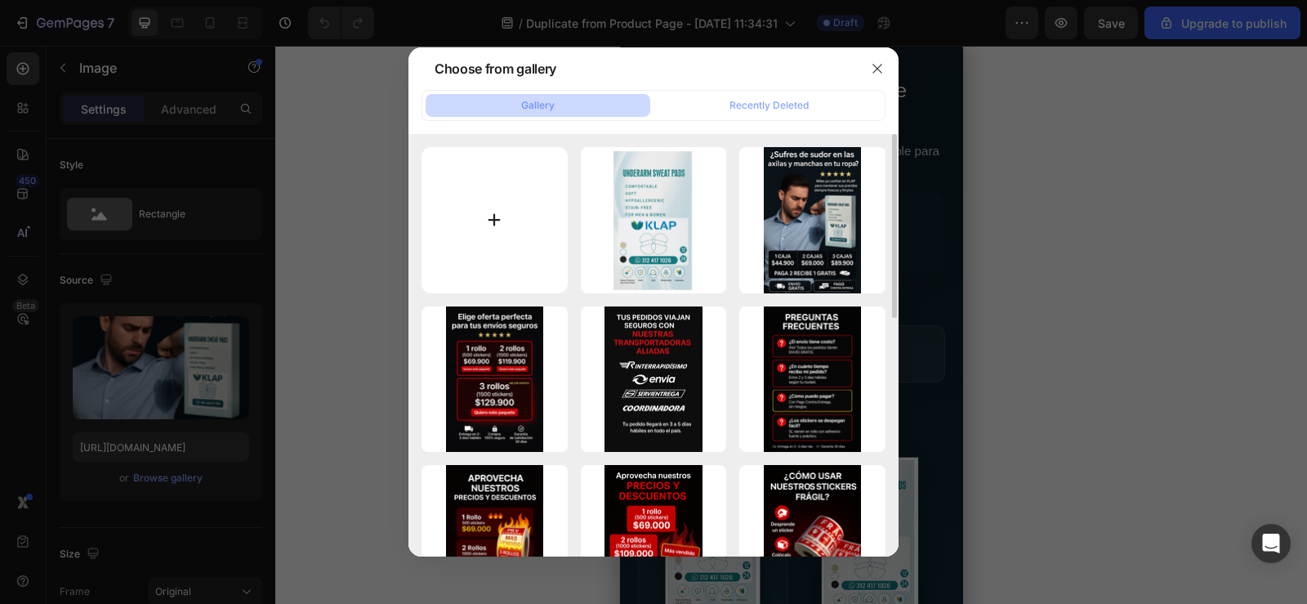
click at [506, 225] on input "file" at bounding box center [494, 220] width 146 height 146
type input "C:\fakepath\ChatGPT Image 27 sept 2025, 10_30_16 p.m..png"
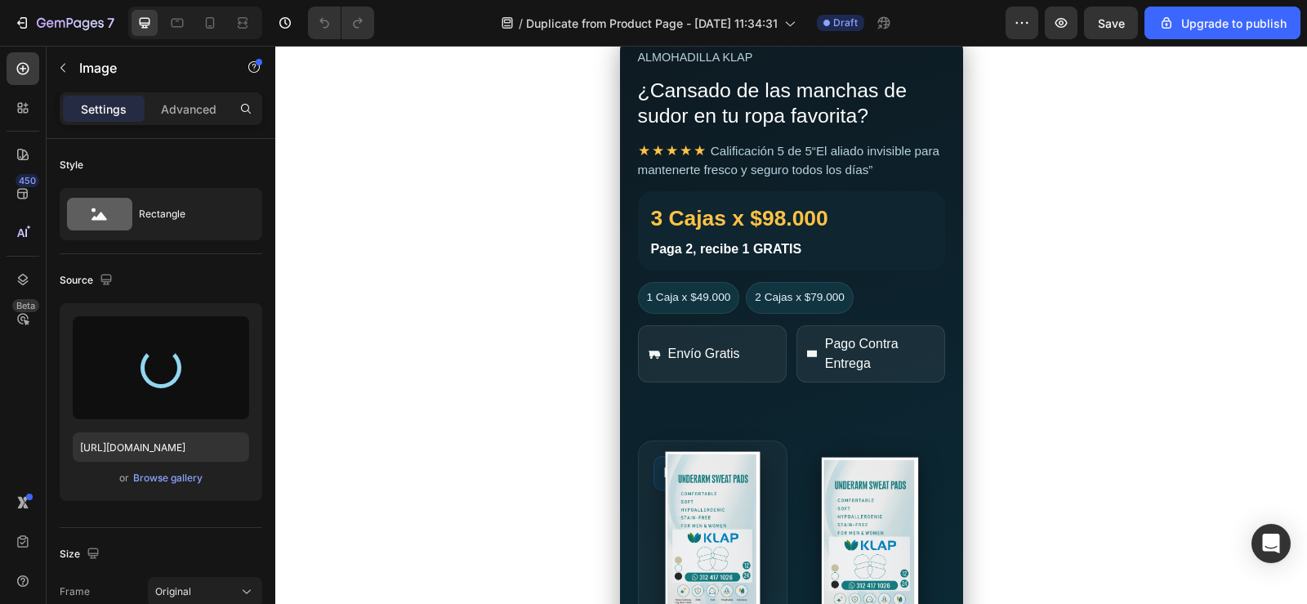
type input "https://cdn.shopify.com/s/files/1/0955/1111/8129/files/gempages_586153699408085…"
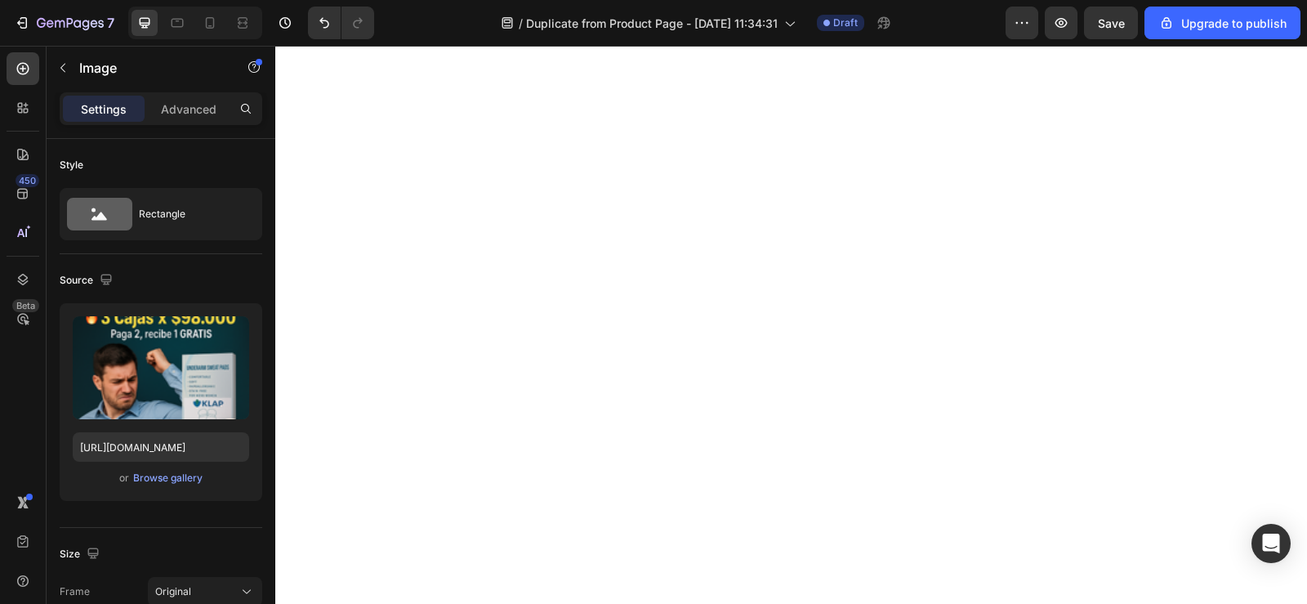
scroll to position [572, 0]
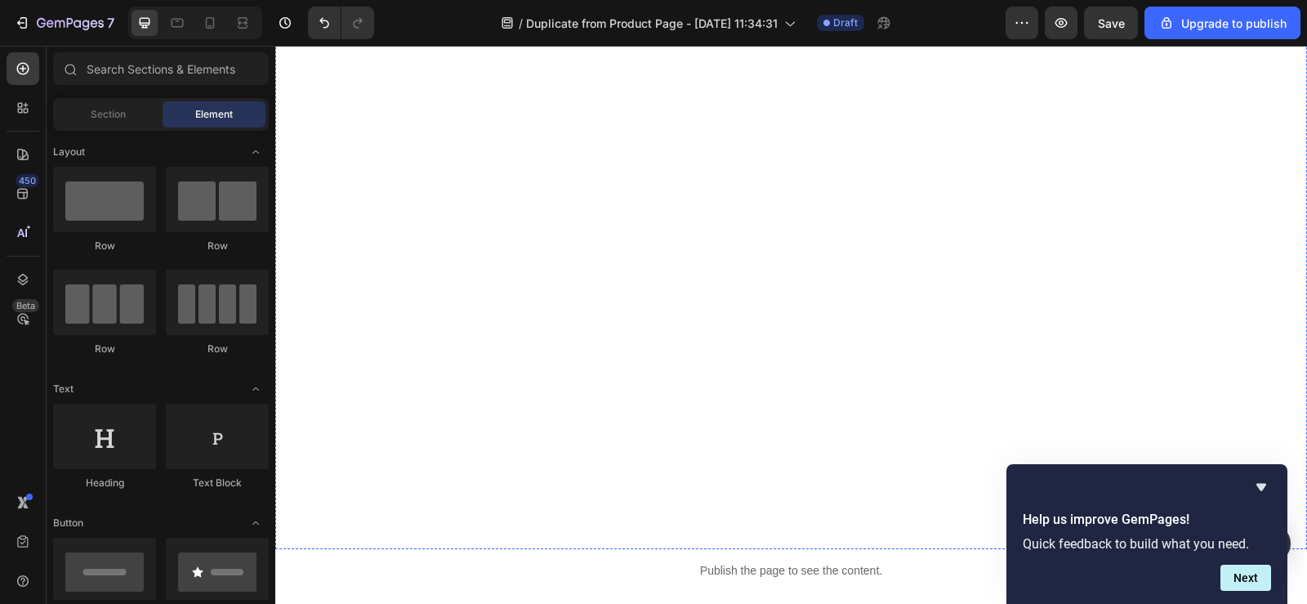
scroll to position [0, 13]
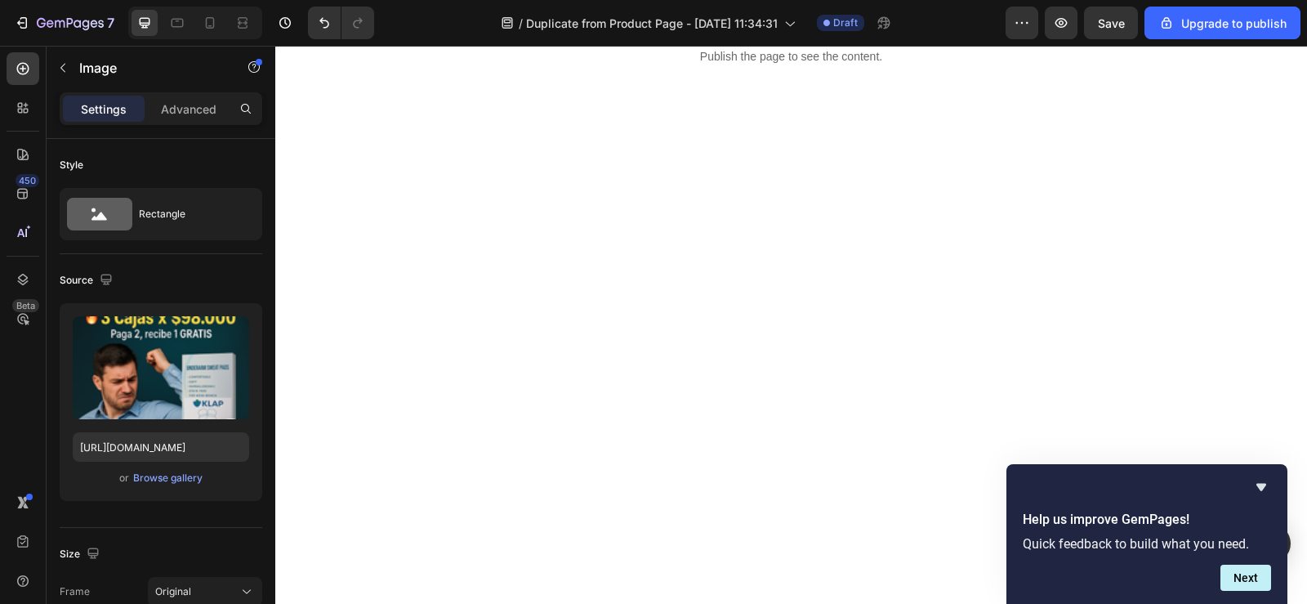
scroll to position [0, 0]
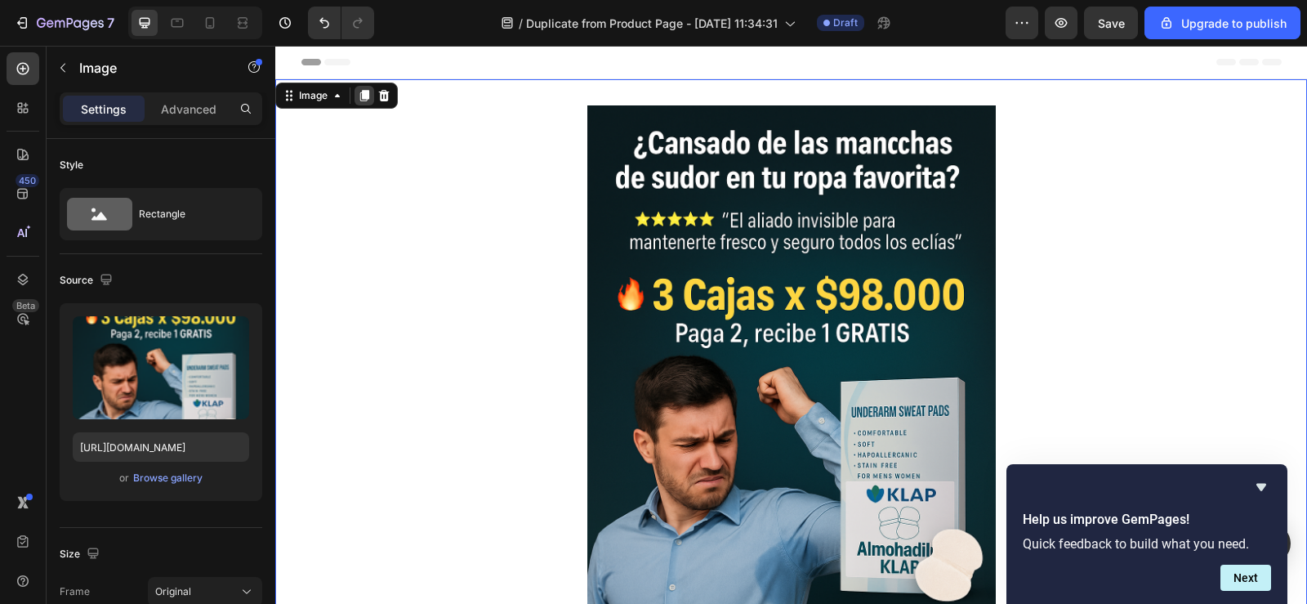
click at [364, 99] on icon at bounding box center [364, 95] width 9 height 11
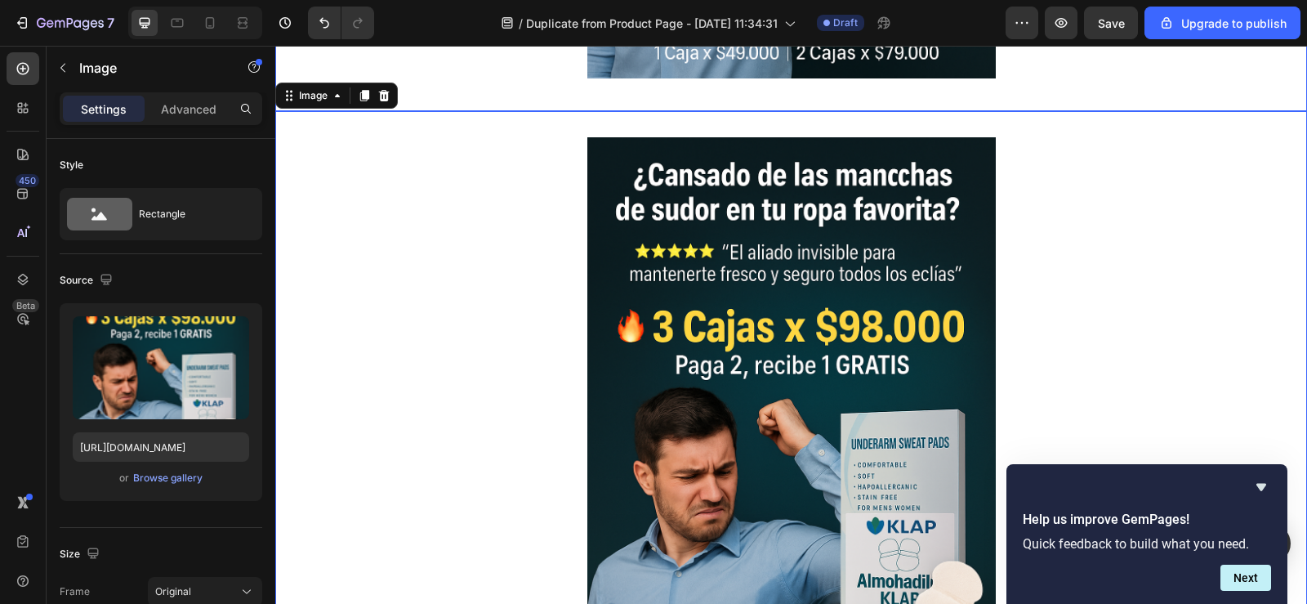
scroll to position [648, 0]
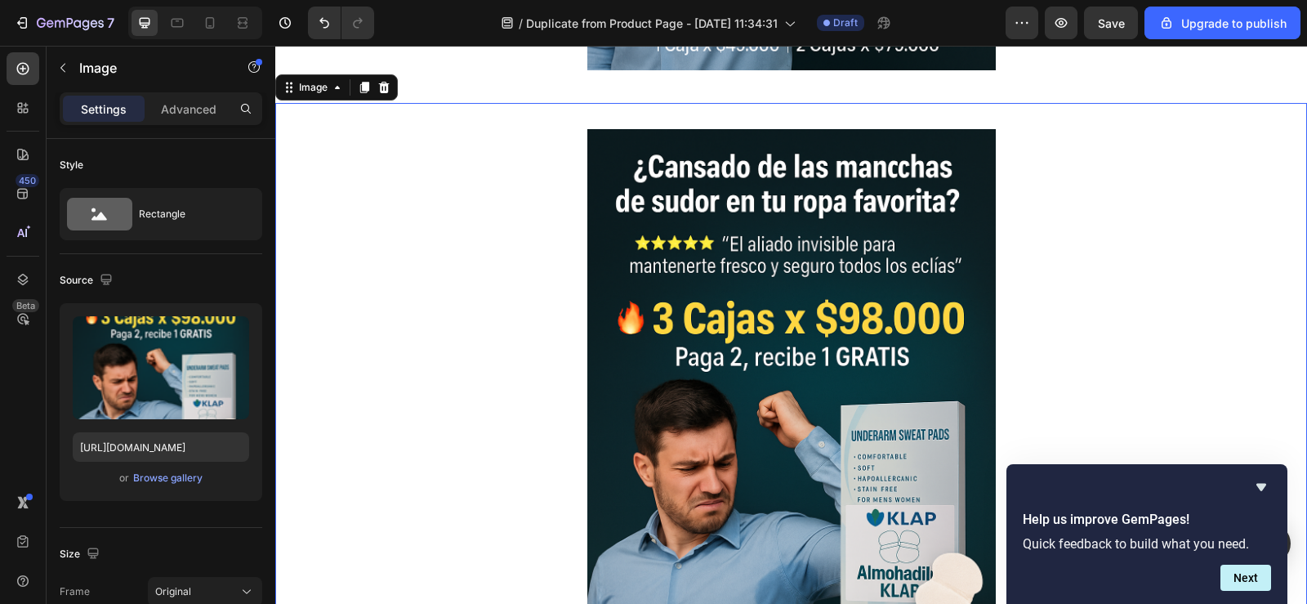
click at [795, 366] on img at bounding box center [791, 435] width 408 height 613
click at [788, 364] on img at bounding box center [791, 435] width 408 height 613
click at [140, 472] on div "Browse gallery" at bounding box center [167, 477] width 69 height 15
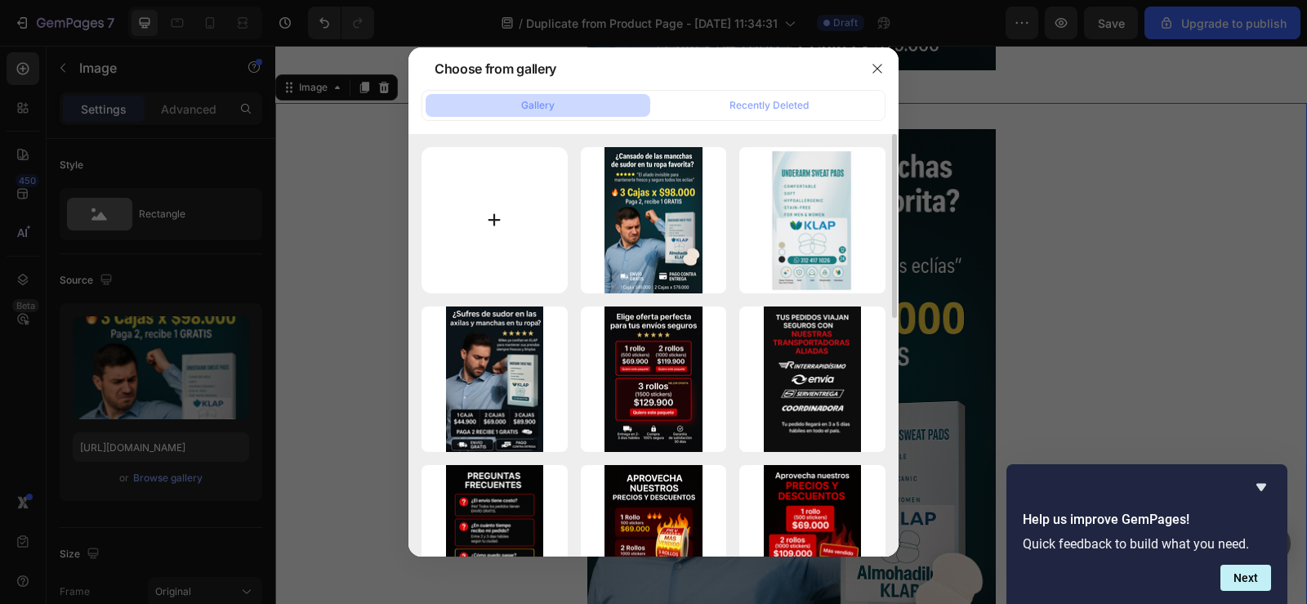
click at [488, 212] on input "file" at bounding box center [494, 220] width 146 height 146
type input "C:\fakepath\secccion 2.png"
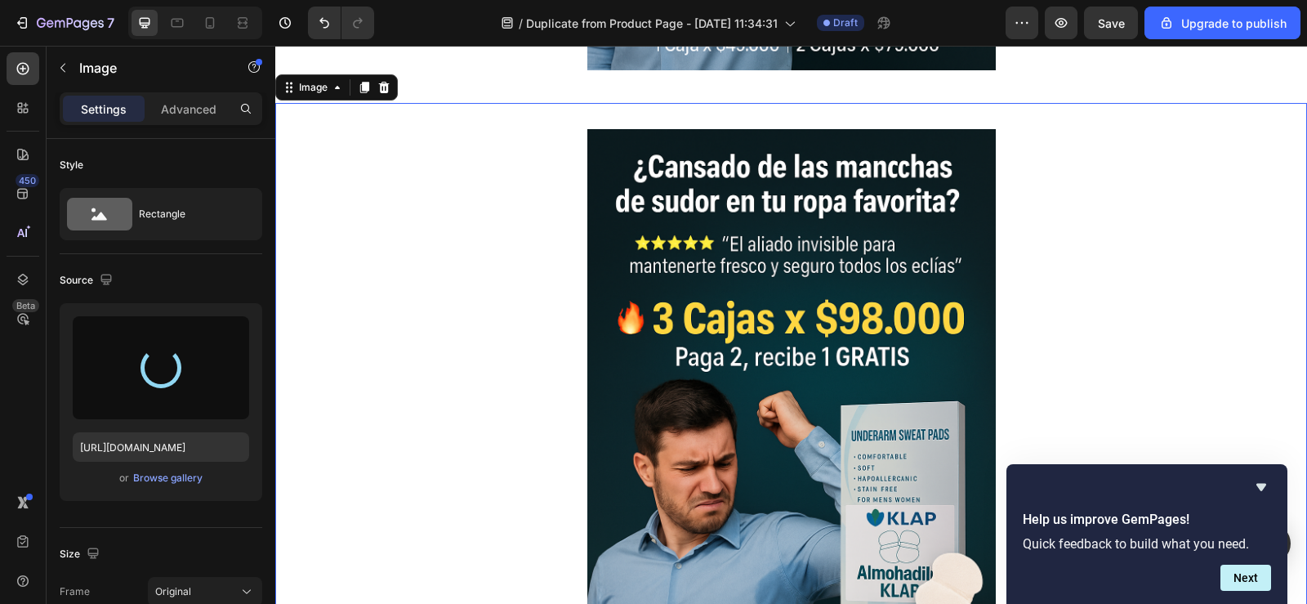
type input "https://cdn.shopify.com/s/files/1/0955/1111/8129/files/gempages_586153699408085…"
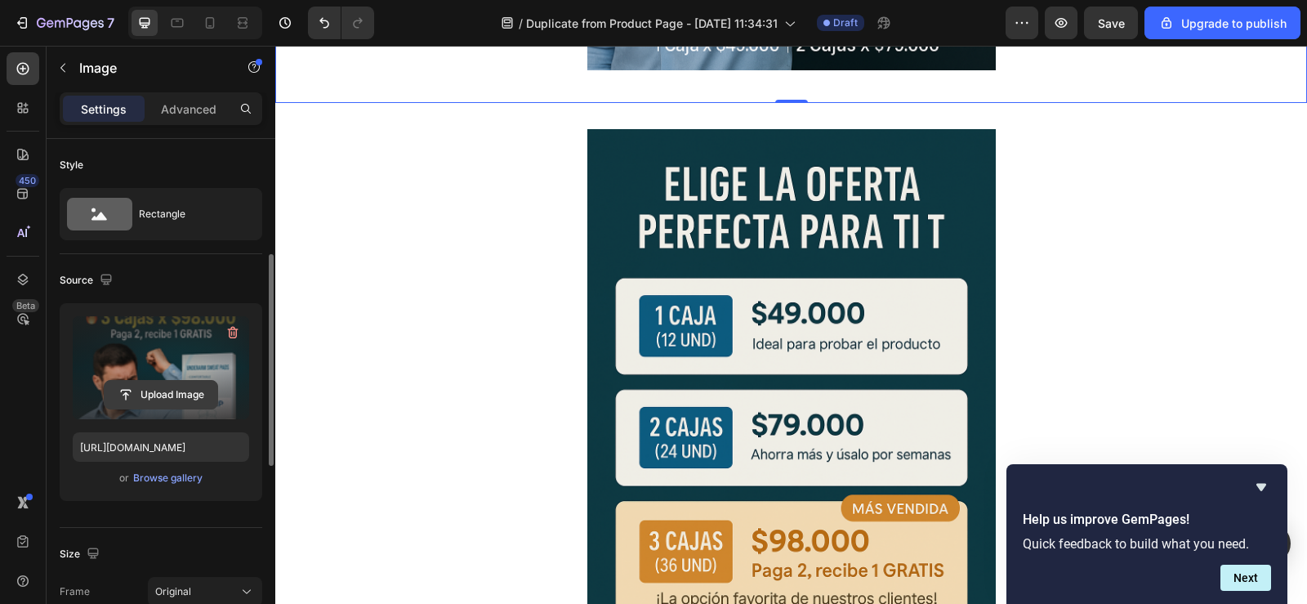
scroll to position [82, 0]
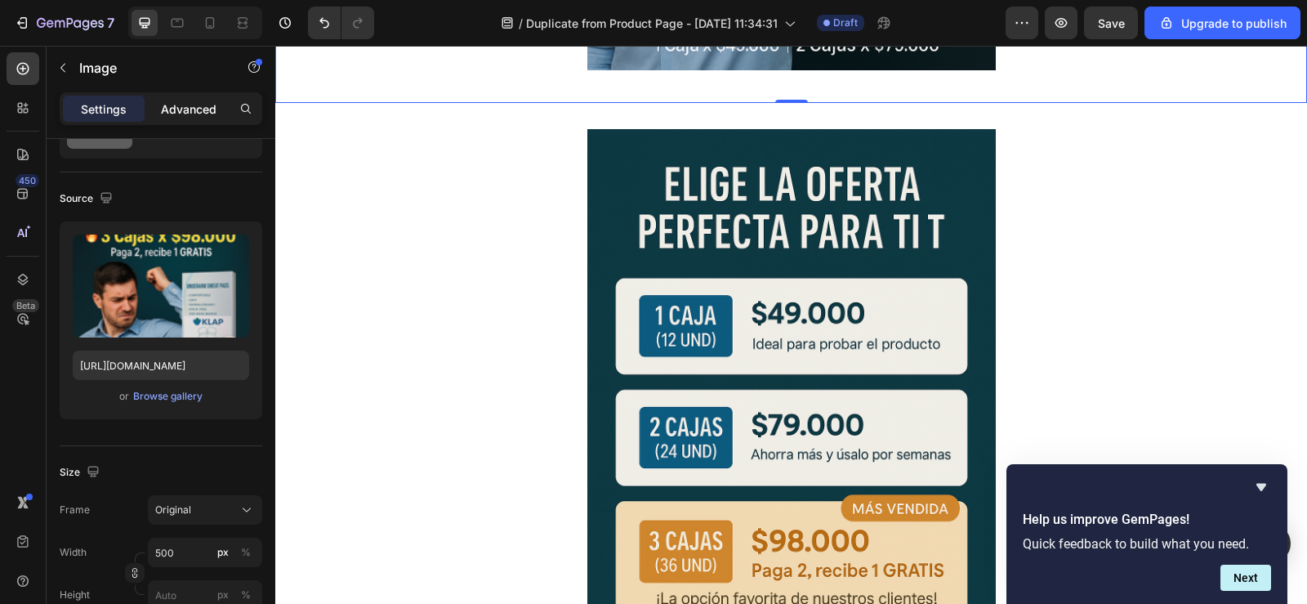
click at [195, 109] on p "Advanced" at bounding box center [189, 108] width 56 height 17
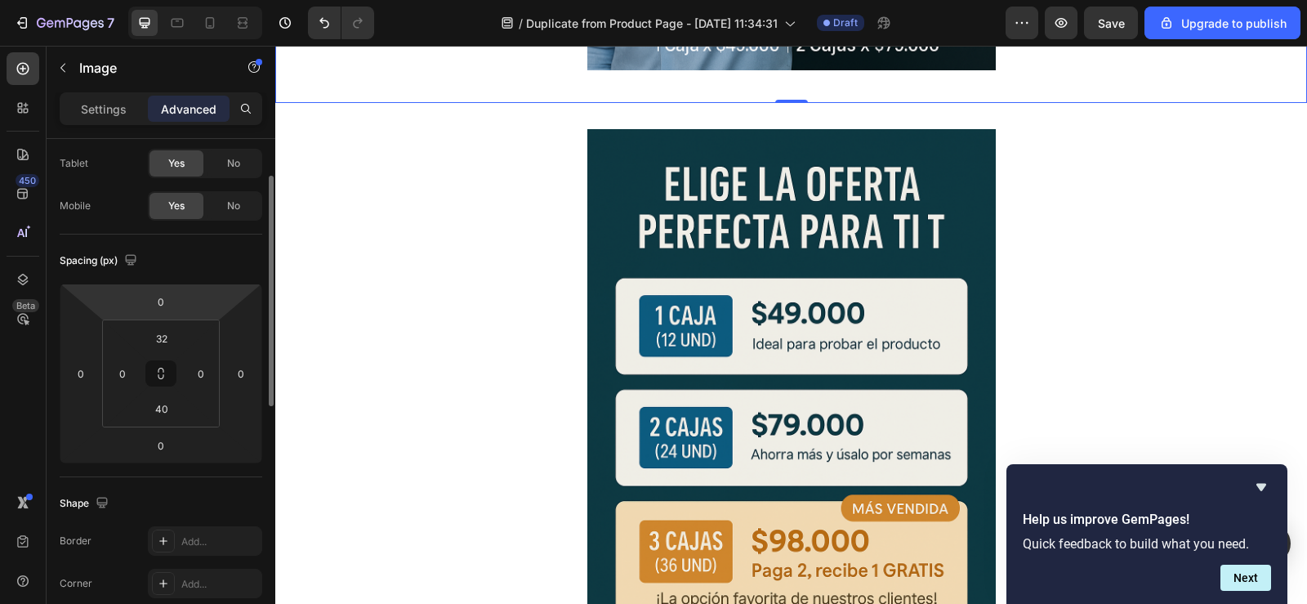
click at [214, 0] on html "7 / Duplicate from Product Page - Sep 26, 11:34:31 Draft Preview Save Upgrade t…" at bounding box center [653, 0] width 1307 height 0
type input "2"
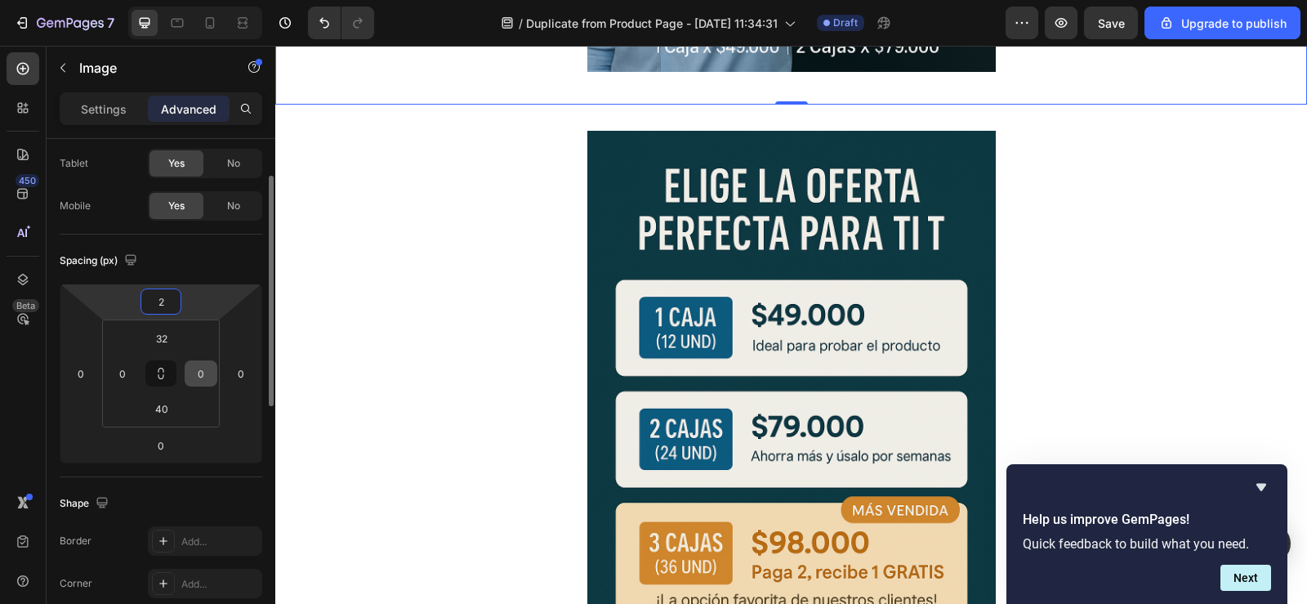
click at [233, 0] on html "7 / Duplicate from Product Page - Sep 26, 11:34:31 Draft Preview Save Upgrade t…" at bounding box center [653, 0] width 1307 height 0
type input "-30"
click at [166, 299] on input "2" at bounding box center [161, 301] width 33 height 25
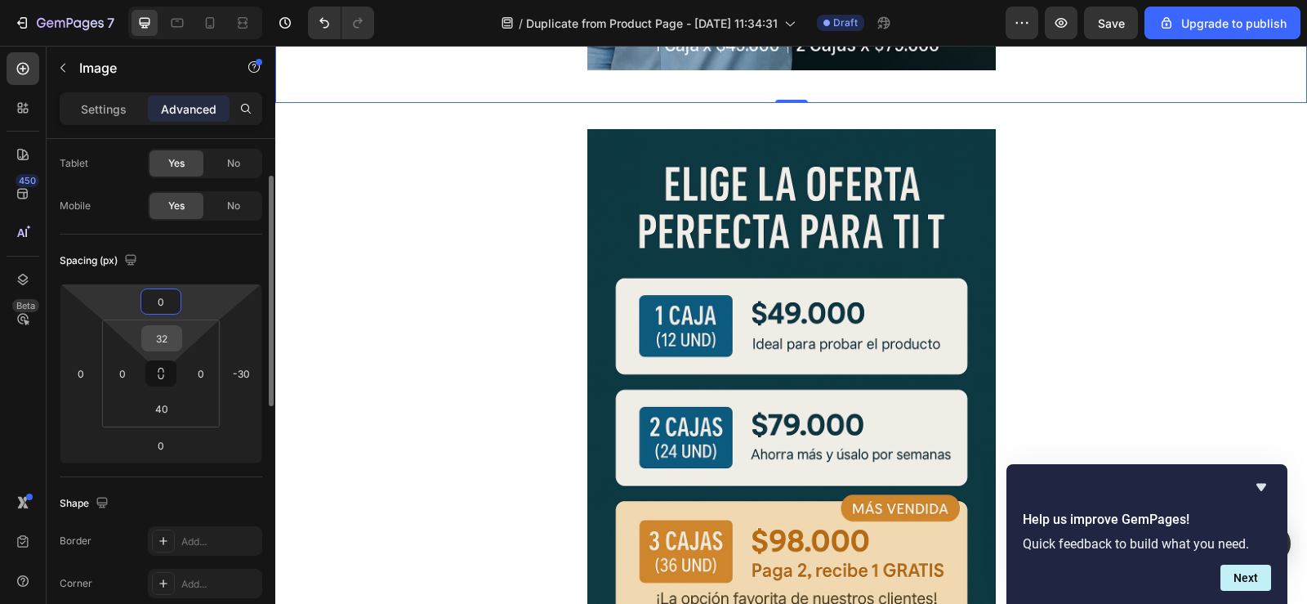
type input "0"
click at [163, 335] on input "32" at bounding box center [161, 338] width 33 height 25
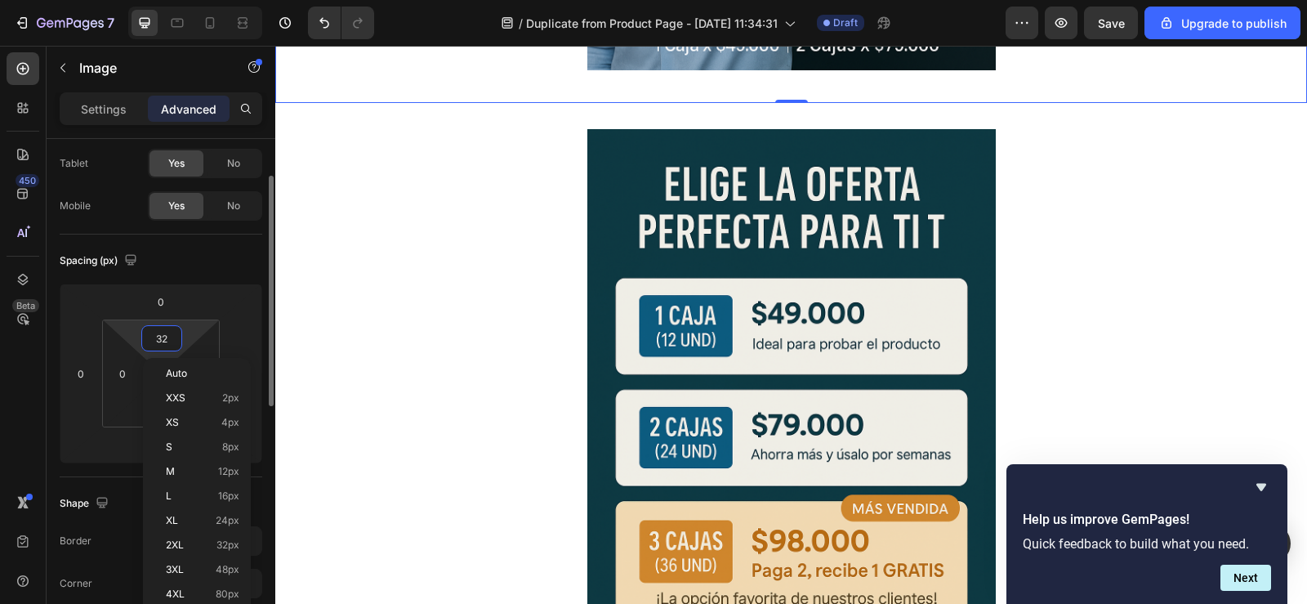
type input "3"
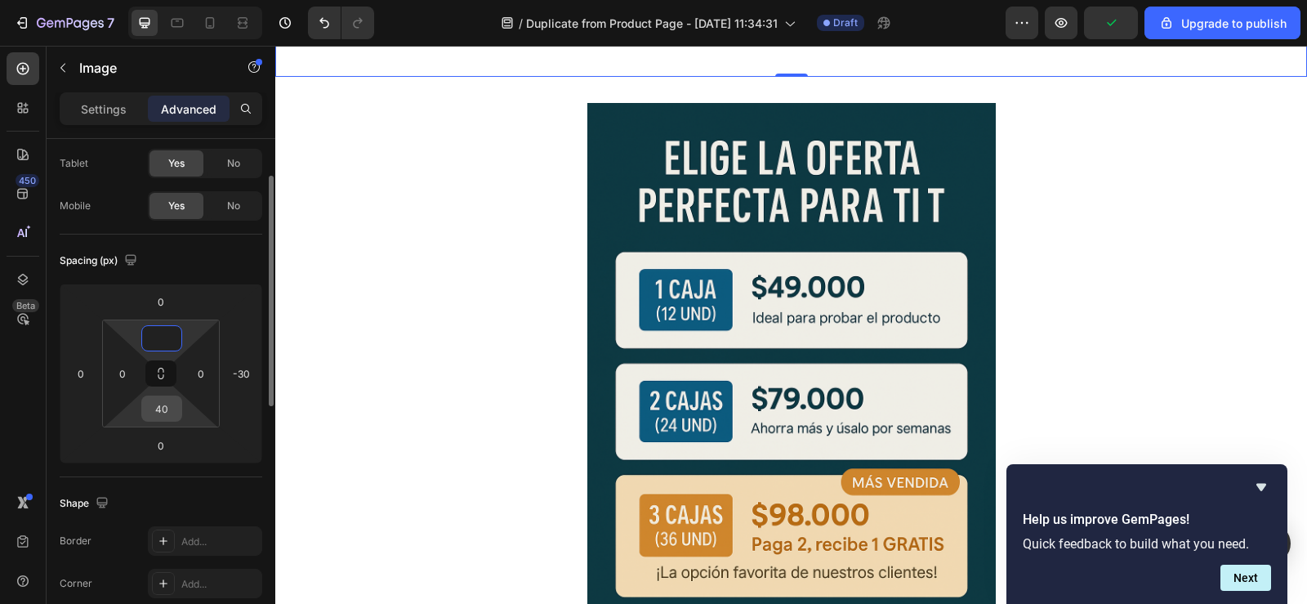
type input "0"
click at [167, 406] on input "40" at bounding box center [161, 408] width 33 height 25
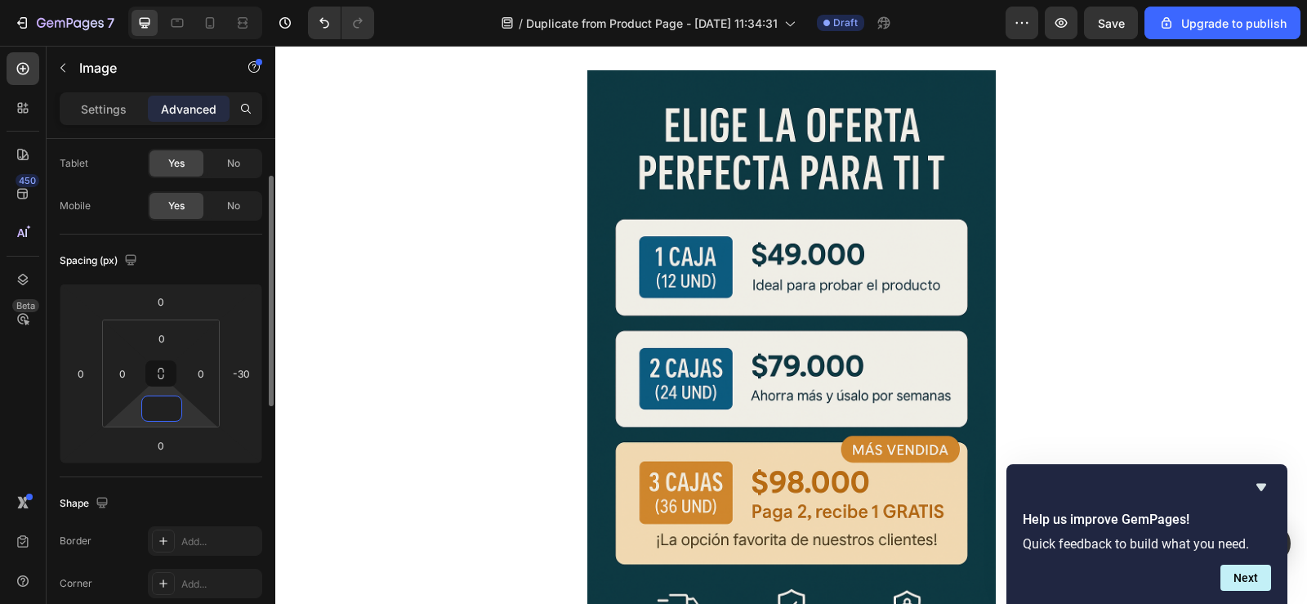
type input "0"
click at [231, 261] on div "Spacing (px)" at bounding box center [161, 260] width 203 height 26
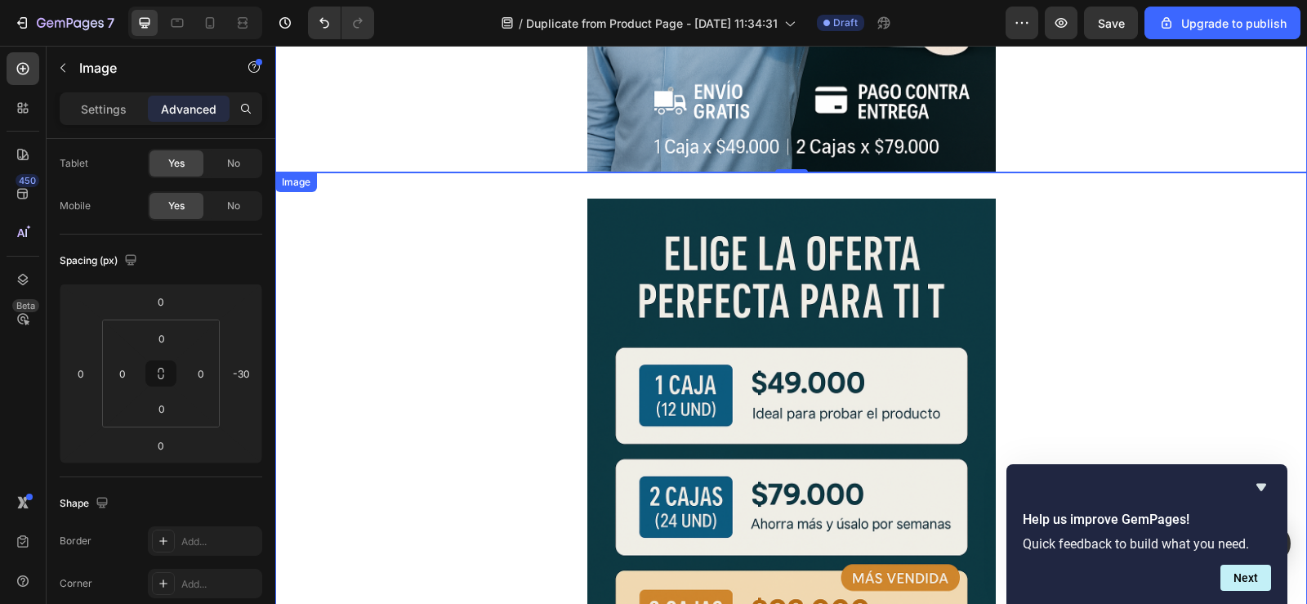
scroll to position [403, 0]
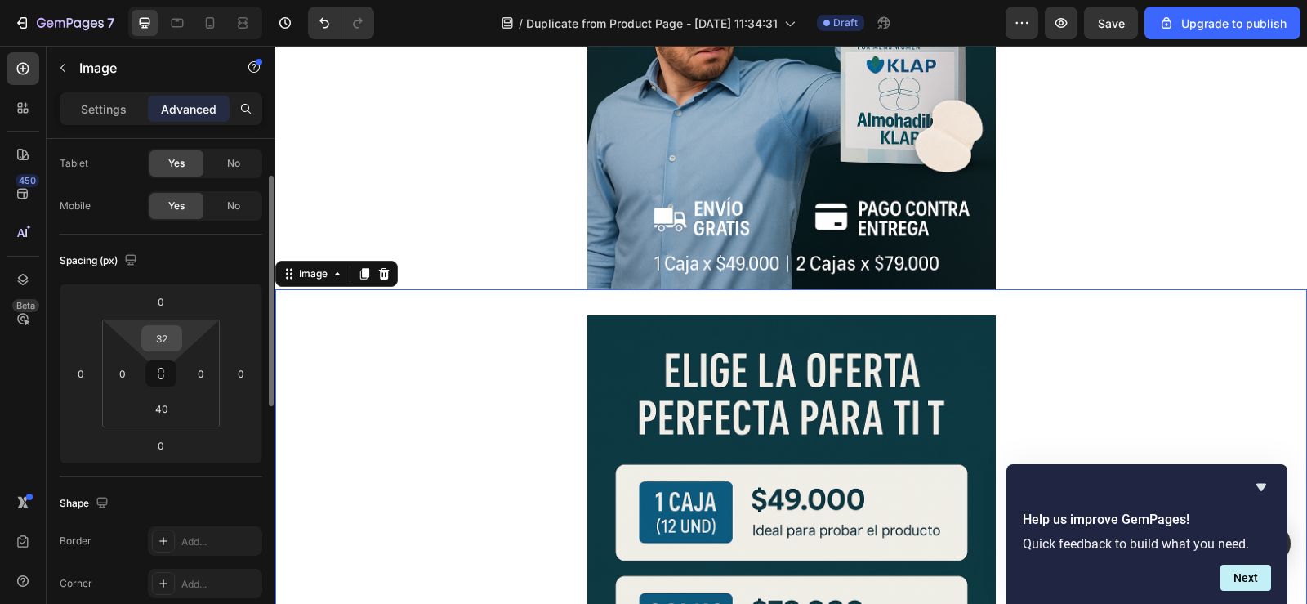
click at [172, 345] on input "32" at bounding box center [161, 338] width 33 height 25
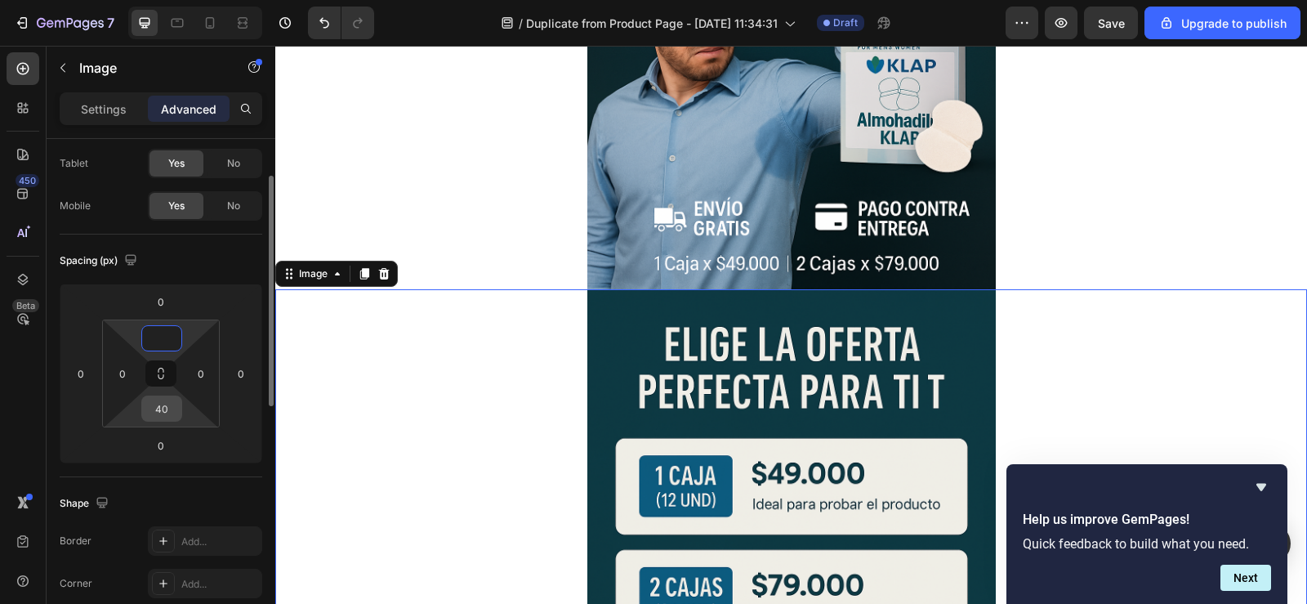
type input "0"
click at [170, 407] on input "40" at bounding box center [161, 408] width 33 height 25
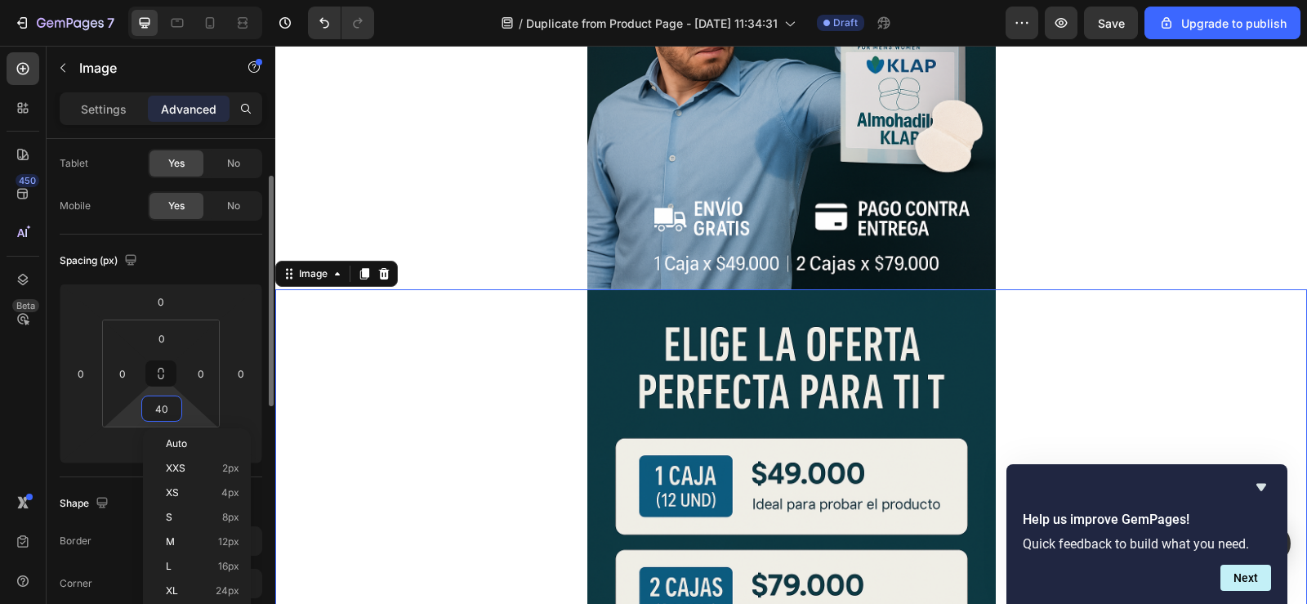
type input "0"
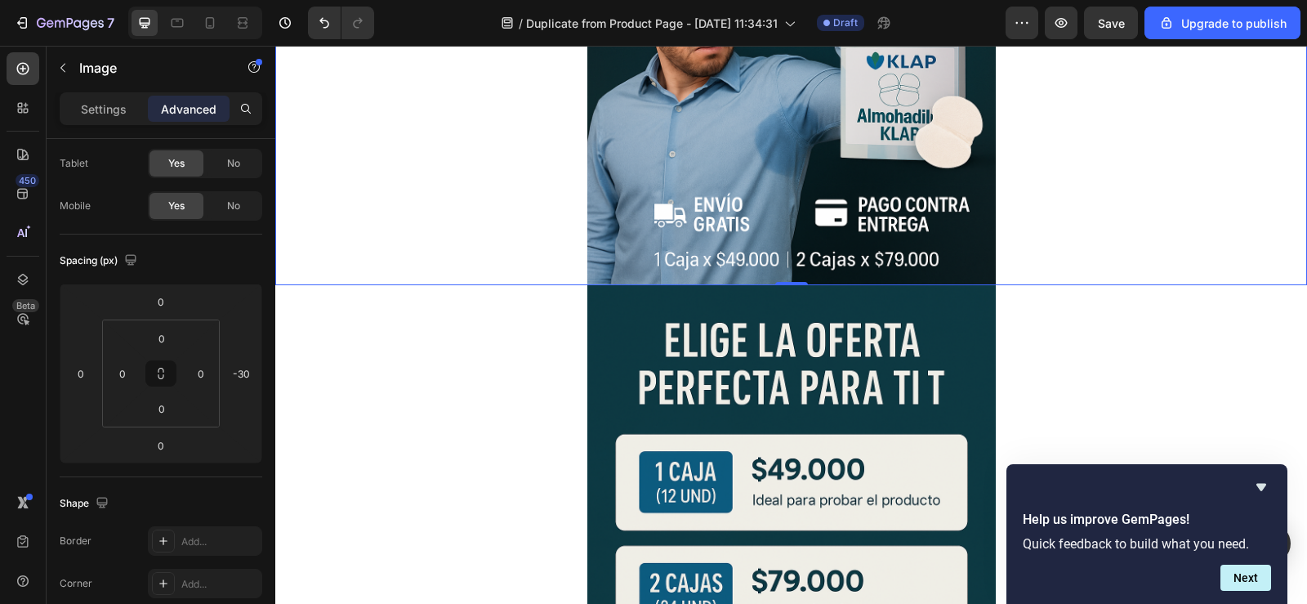
scroll to position [408, 0]
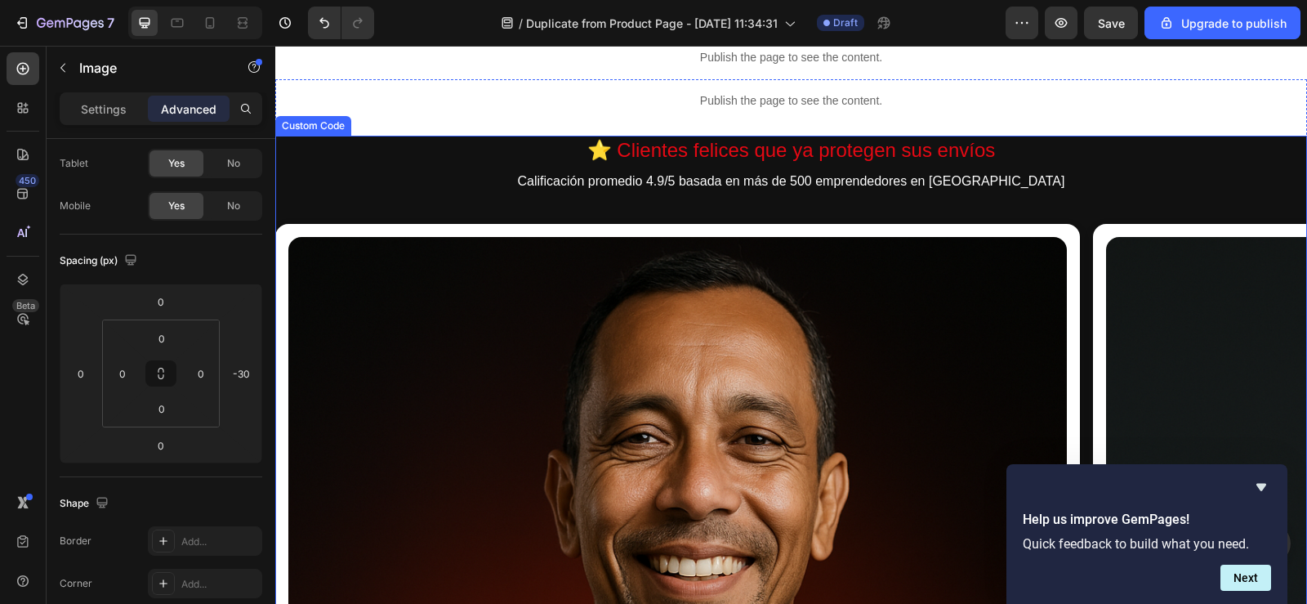
scroll to position [1307, 0]
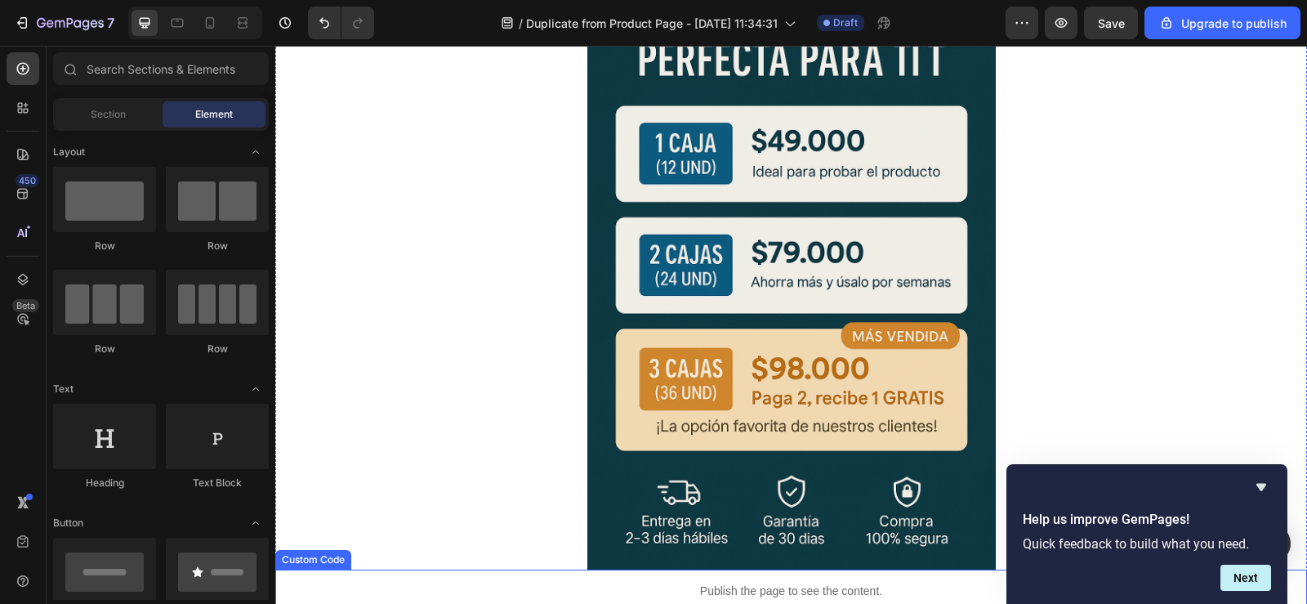
scroll to position [1062, 0]
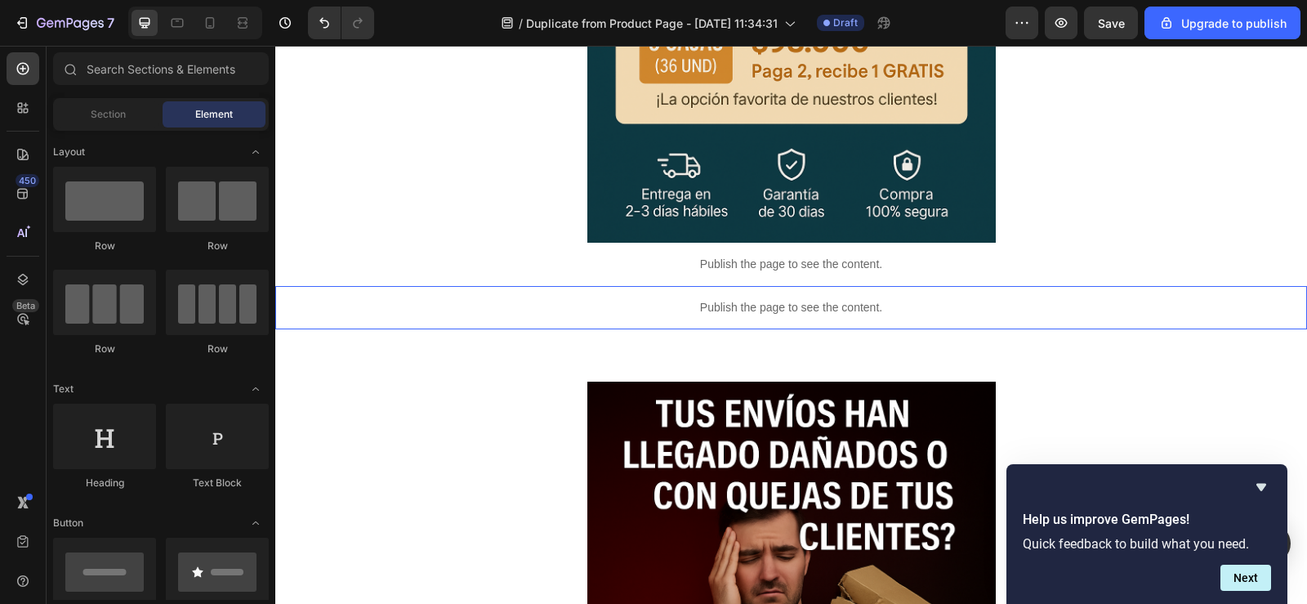
click at [764, 318] on div "Publish the page to see the content." at bounding box center [791, 307] width 1032 height 43
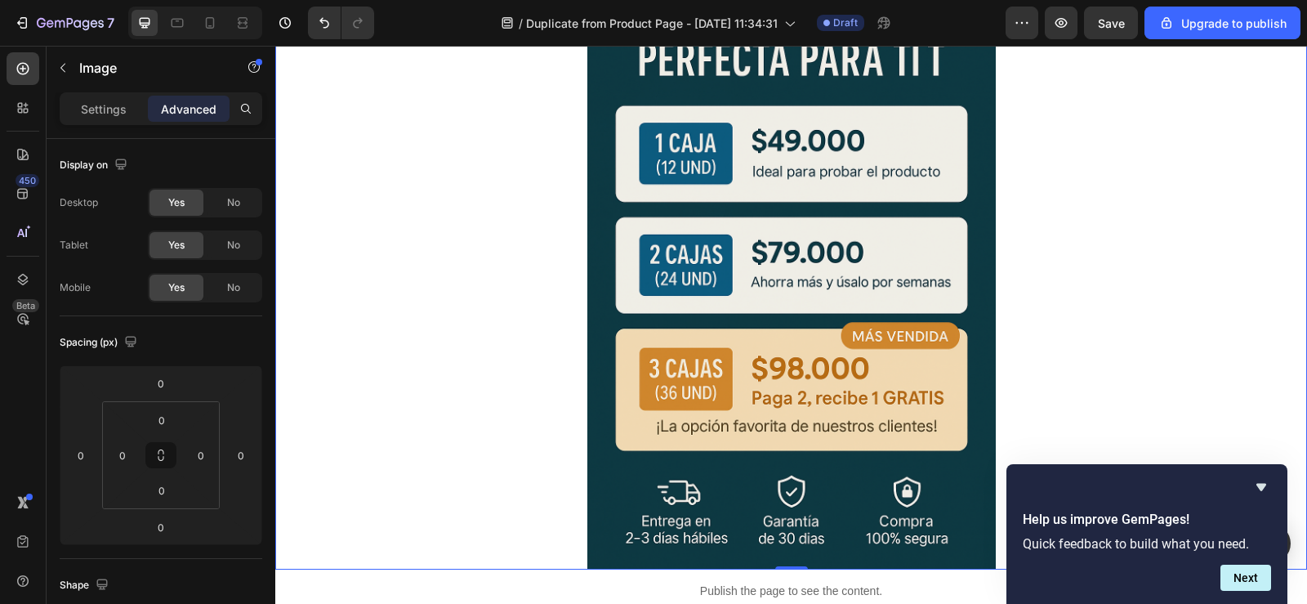
click at [790, 265] on img at bounding box center [791, 263] width 408 height 613
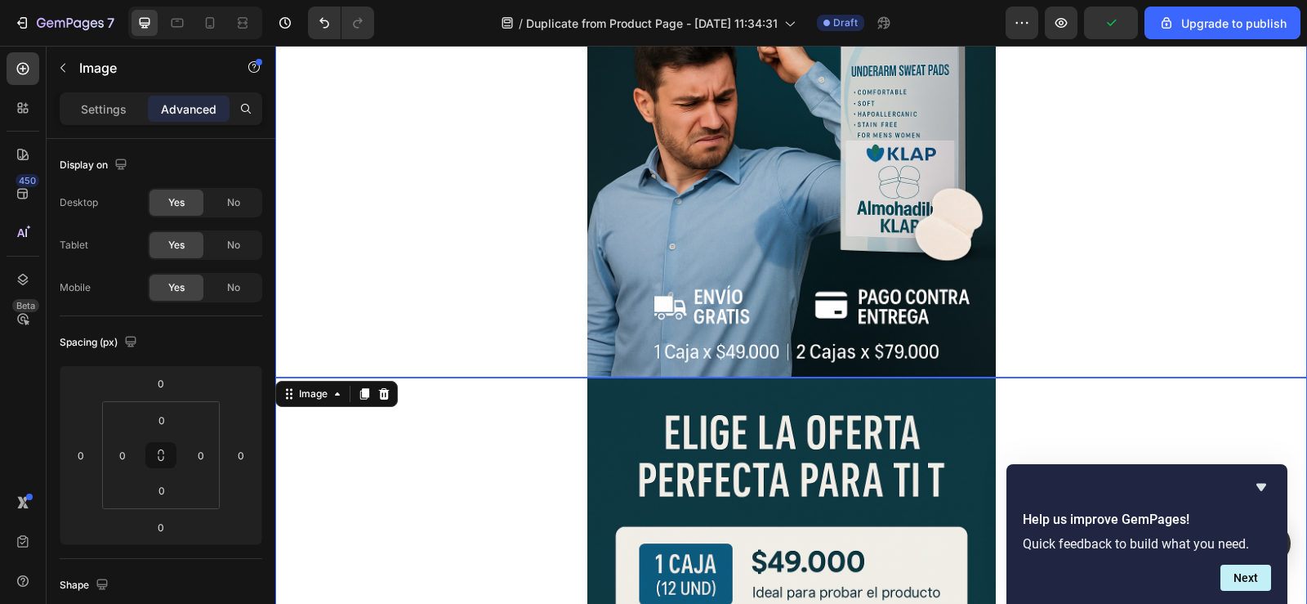
scroll to position [408, 0]
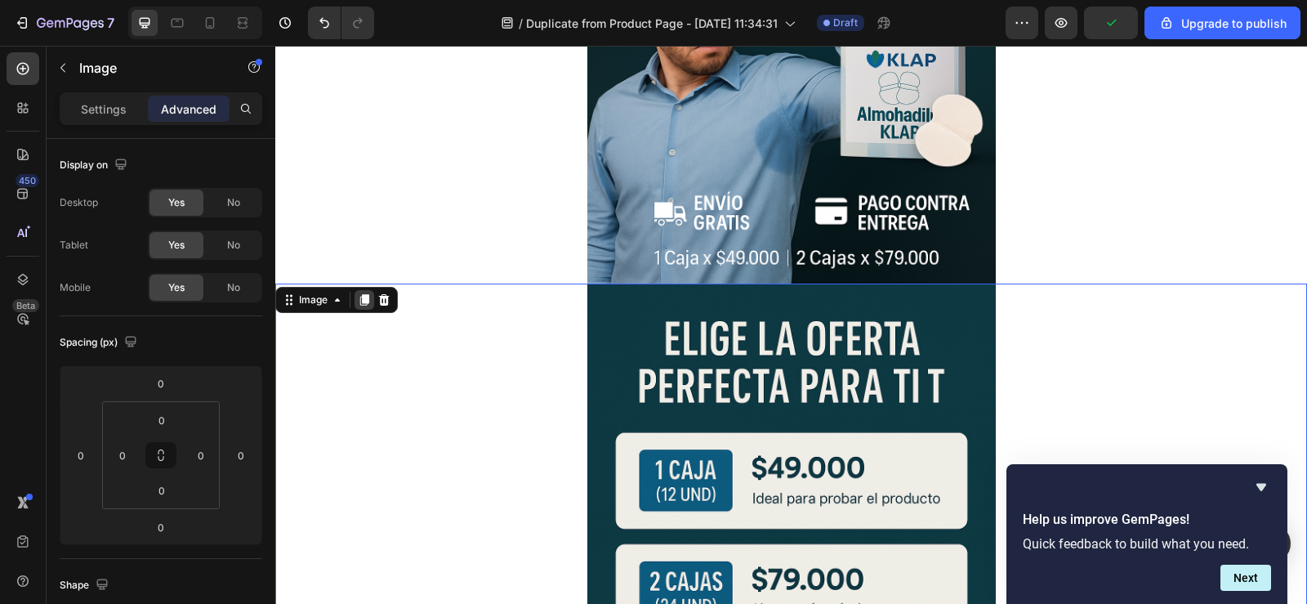
click at [362, 300] on icon at bounding box center [364, 299] width 13 height 13
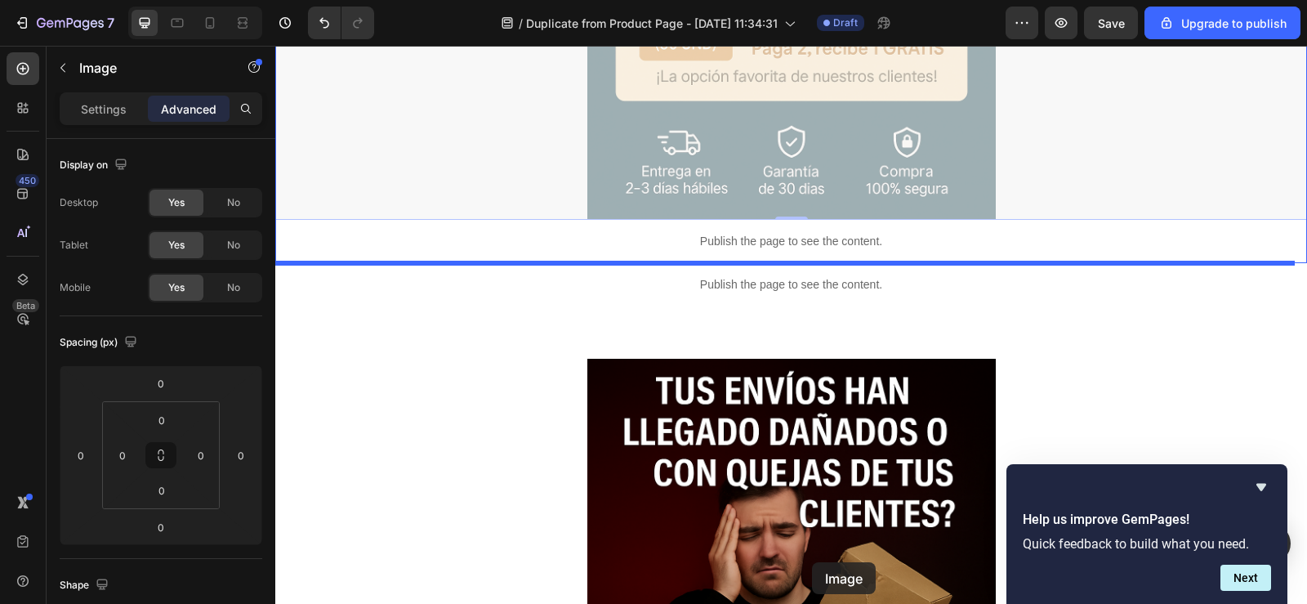
scroll to position [1779, 0]
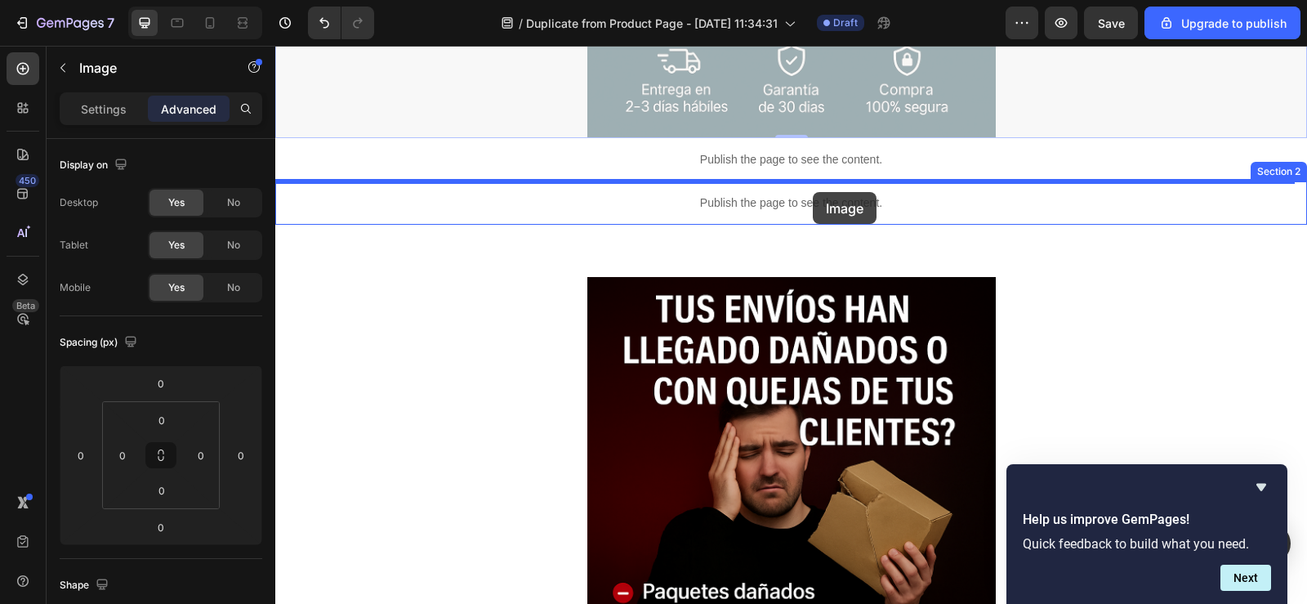
drag, startPoint x: 837, startPoint y: 225, endPoint x: 813, endPoint y: 192, distance: 40.8
type input "16"
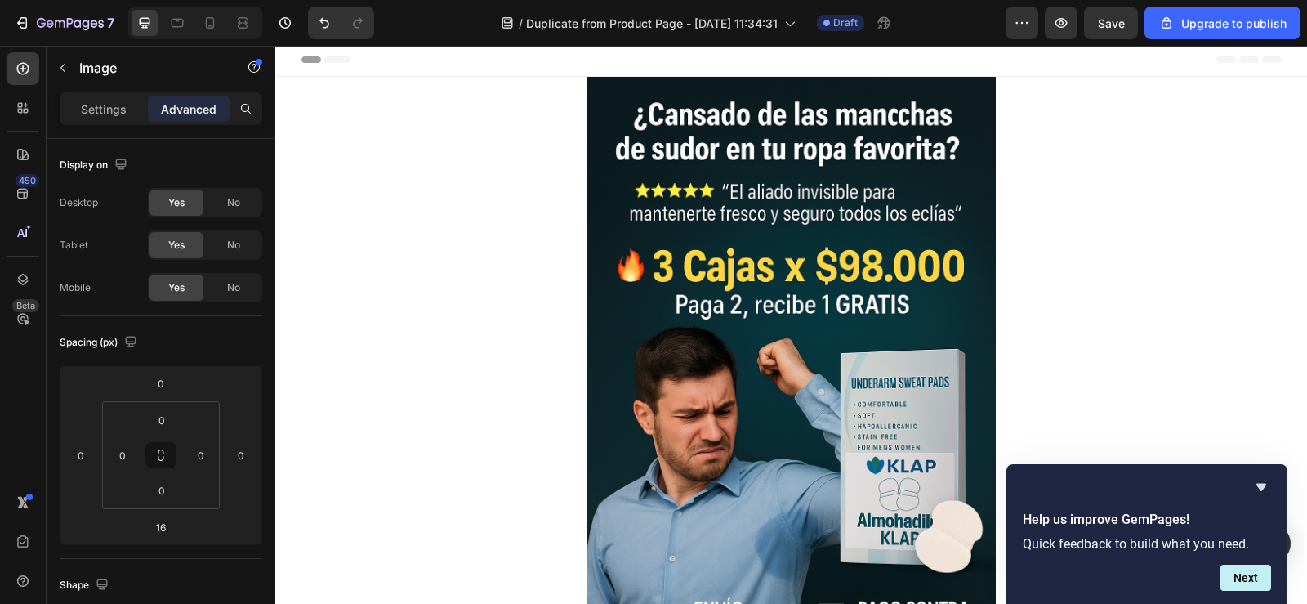
scroll to position [0, 0]
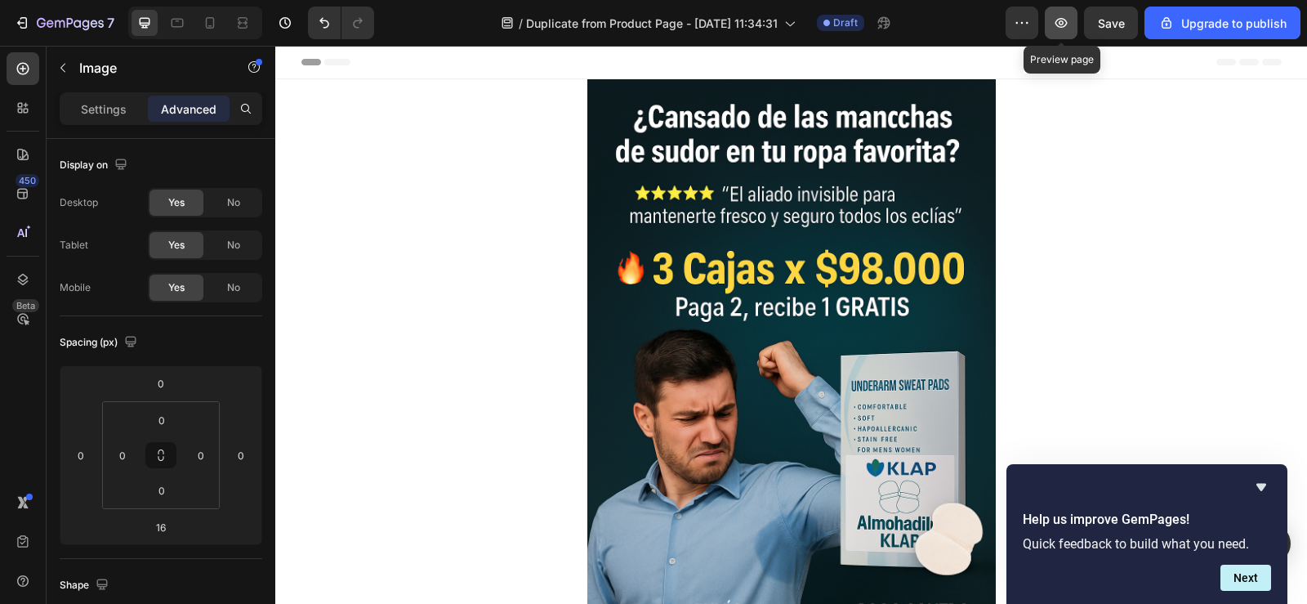
click at [1062, 21] on icon "button" at bounding box center [1061, 22] width 5 height 5
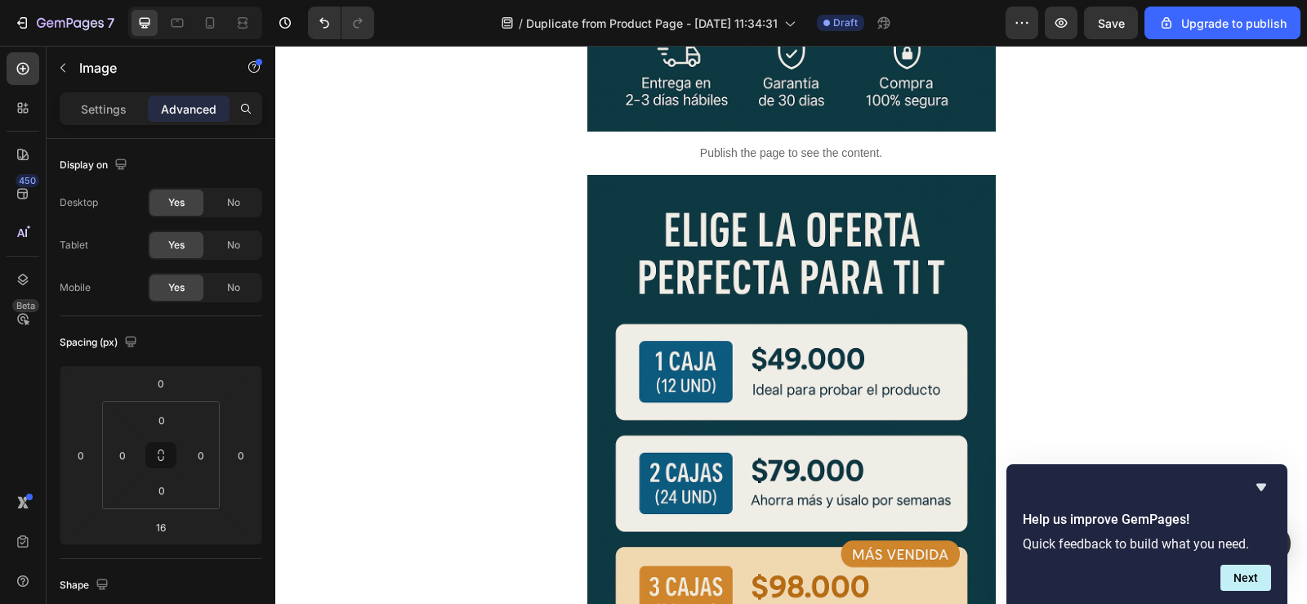
scroll to position [1225, 0]
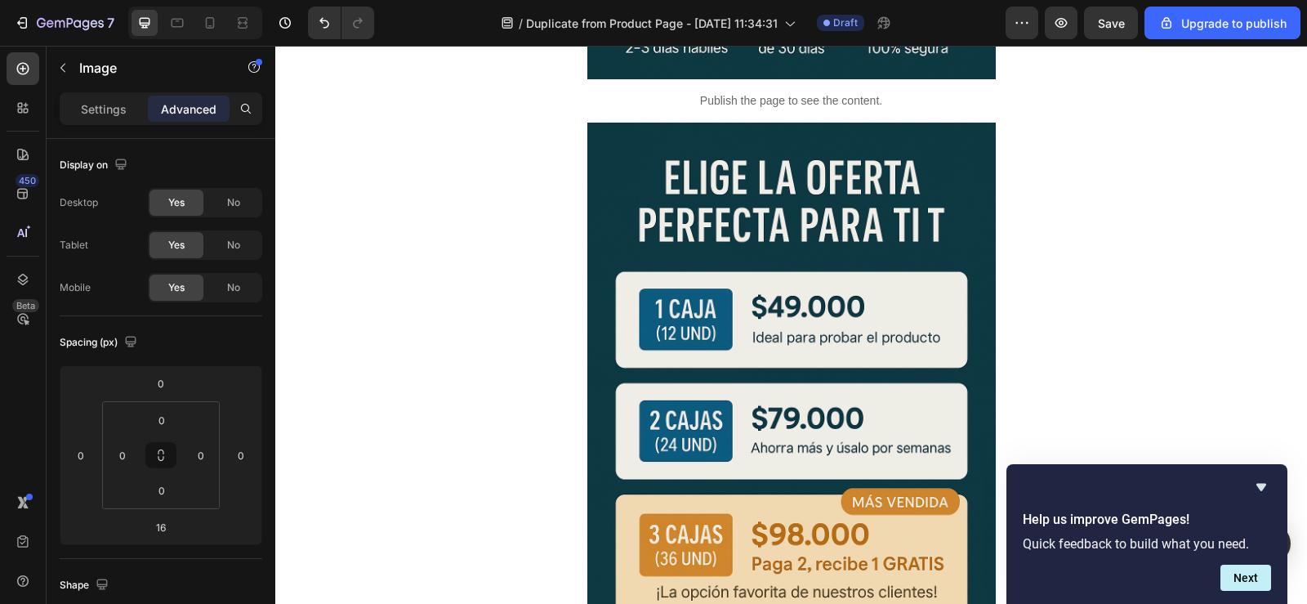
click at [772, 361] on img at bounding box center [791, 429] width 408 height 613
click at [771, 360] on img at bounding box center [791, 429] width 408 height 613
click at [859, 279] on img at bounding box center [791, 429] width 408 height 613
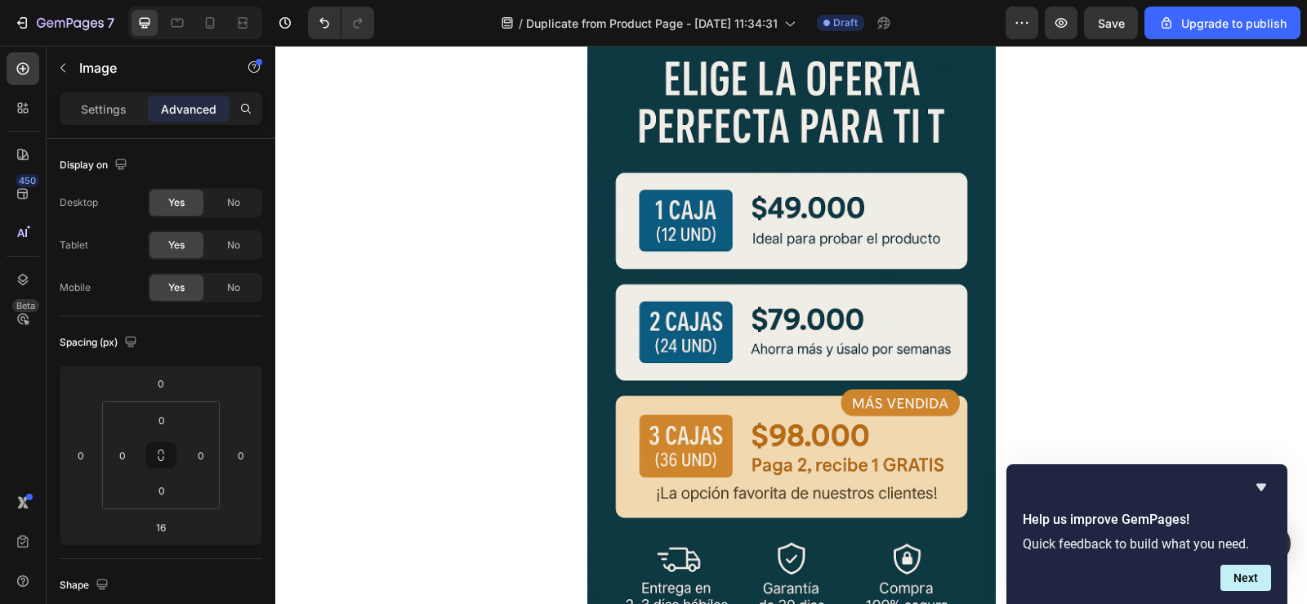
scroll to position [1470, 0]
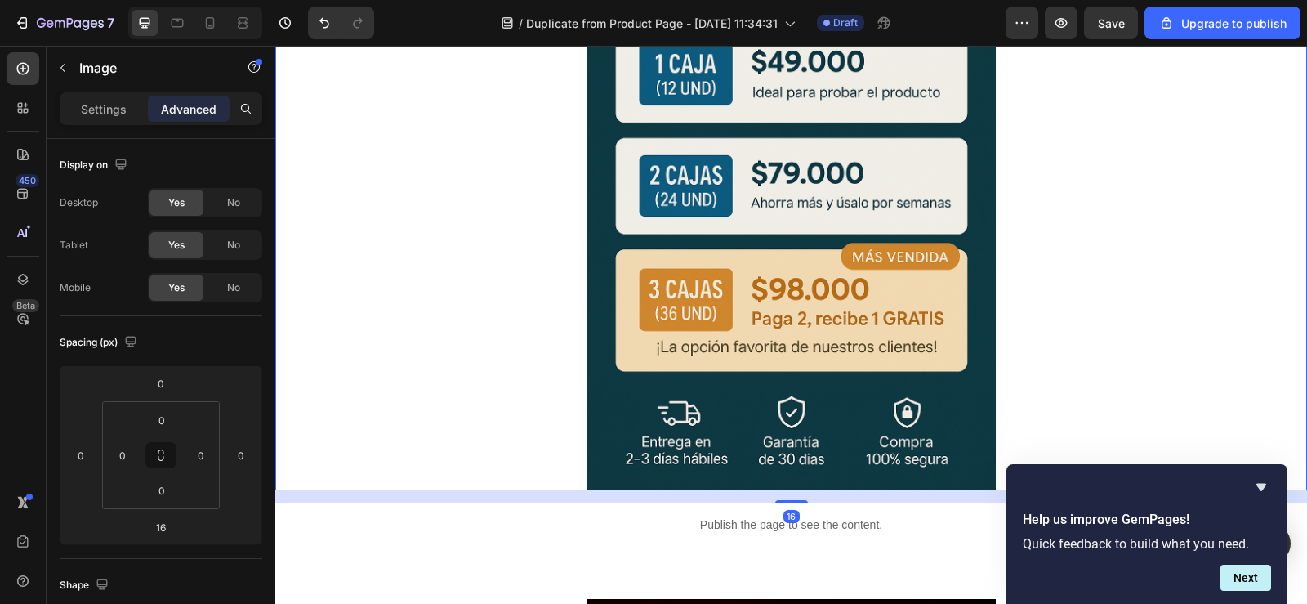
click at [798, 279] on img at bounding box center [791, 183] width 408 height 613
click at [93, 108] on p "Settings" at bounding box center [104, 108] width 46 height 17
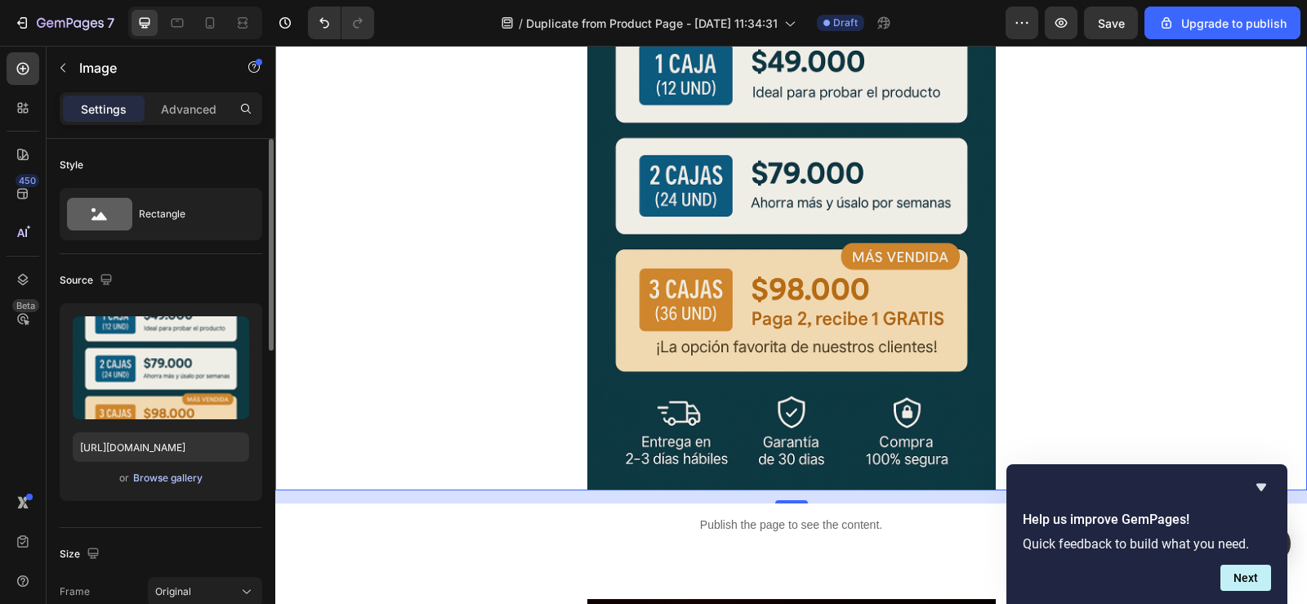
click at [149, 479] on div "Browse gallery" at bounding box center [167, 477] width 69 height 15
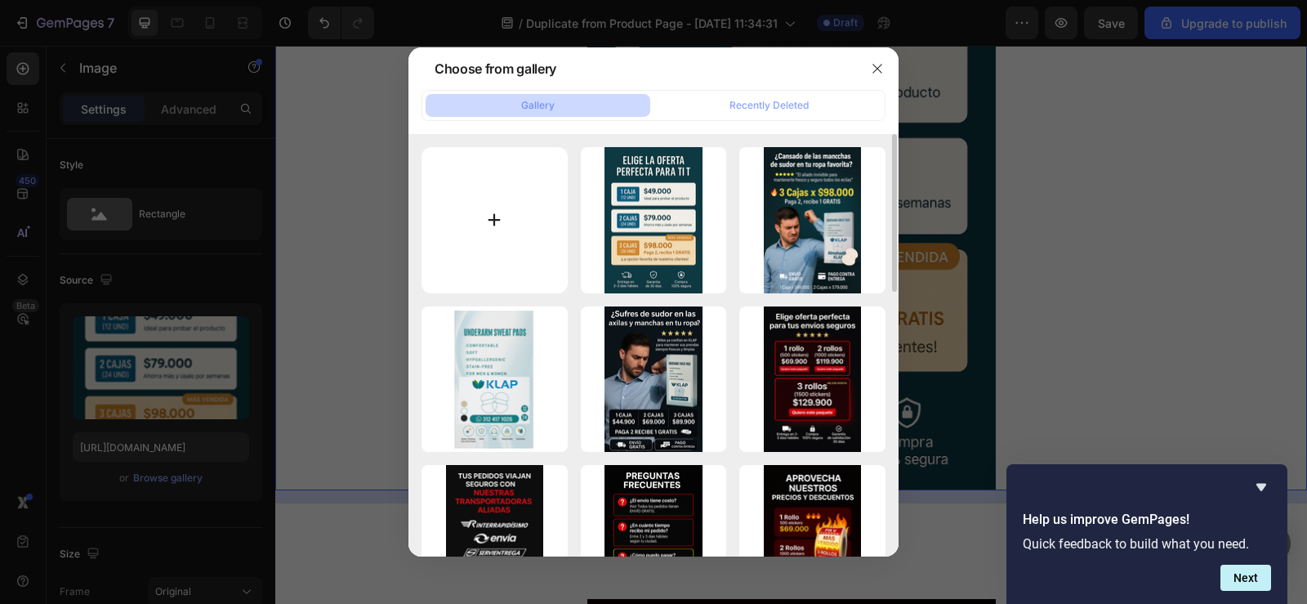
click at [508, 225] on input "file" at bounding box center [494, 220] width 146 height 146
click at [498, 220] on input "file" at bounding box center [494, 220] width 146 height 146
type input "C:\fakepath\13434c41-0f5f-4421-a408-c5460e0106e3.png"
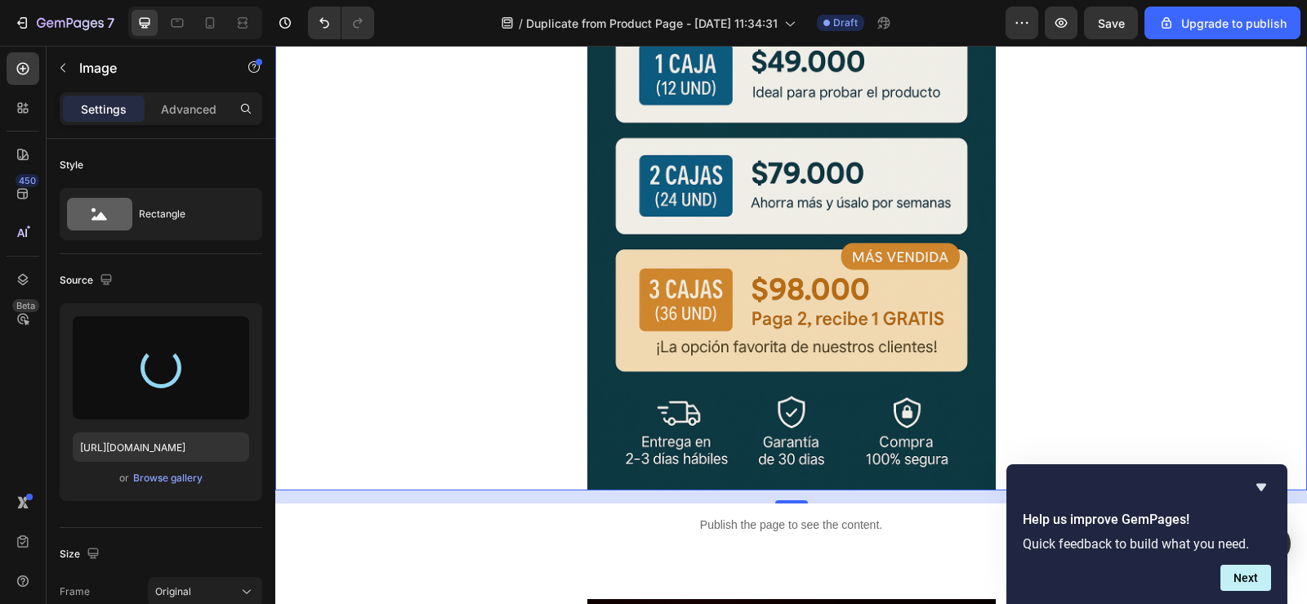
type input "https://cdn.shopify.com/s/files/1/0955/1111/8129/files/gempages_586153699408085…"
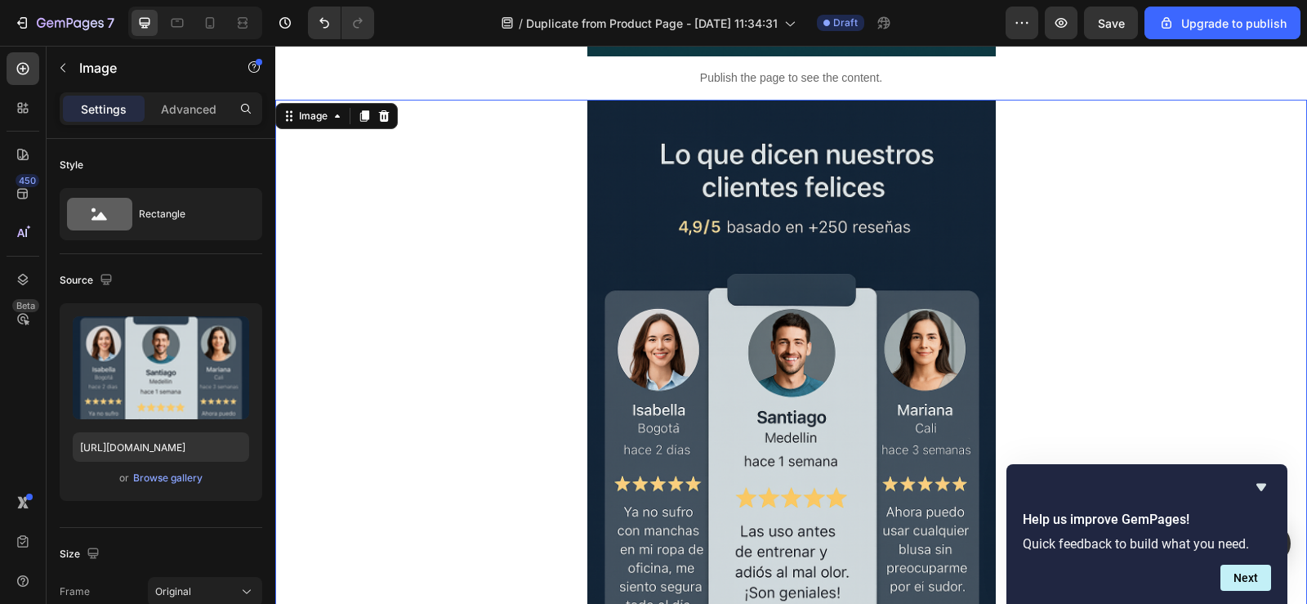
scroll to position [1225, 0]
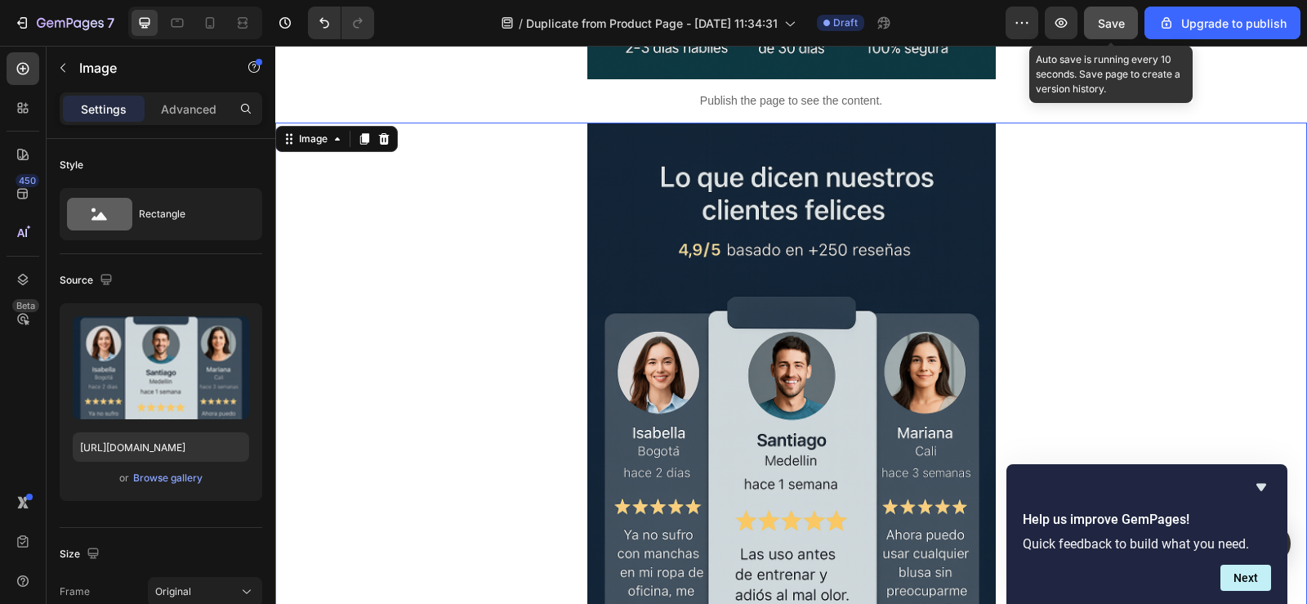
click at [1108, 30] on div "Save" at bounding box center [1111, 23] width 27 height 17
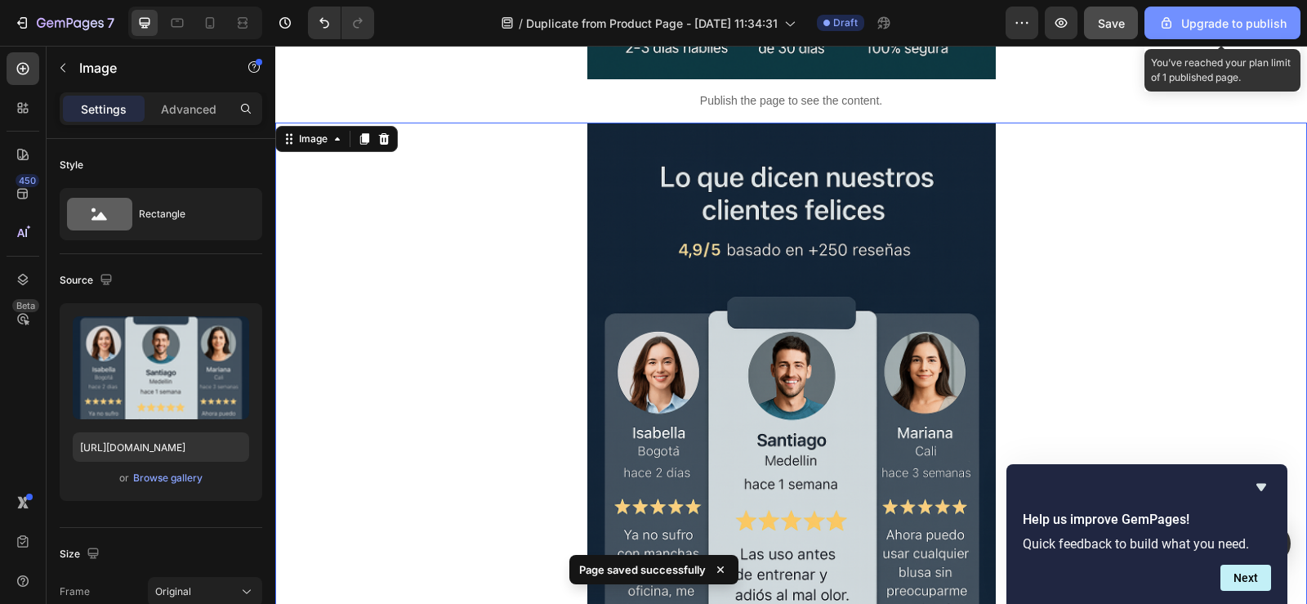
click at [1212, 28] on div "Upgrade to publish" at bounding box center [1222, 23] width 128 height 17
